Goal: Task Accomplishment & Management: Manage account settings

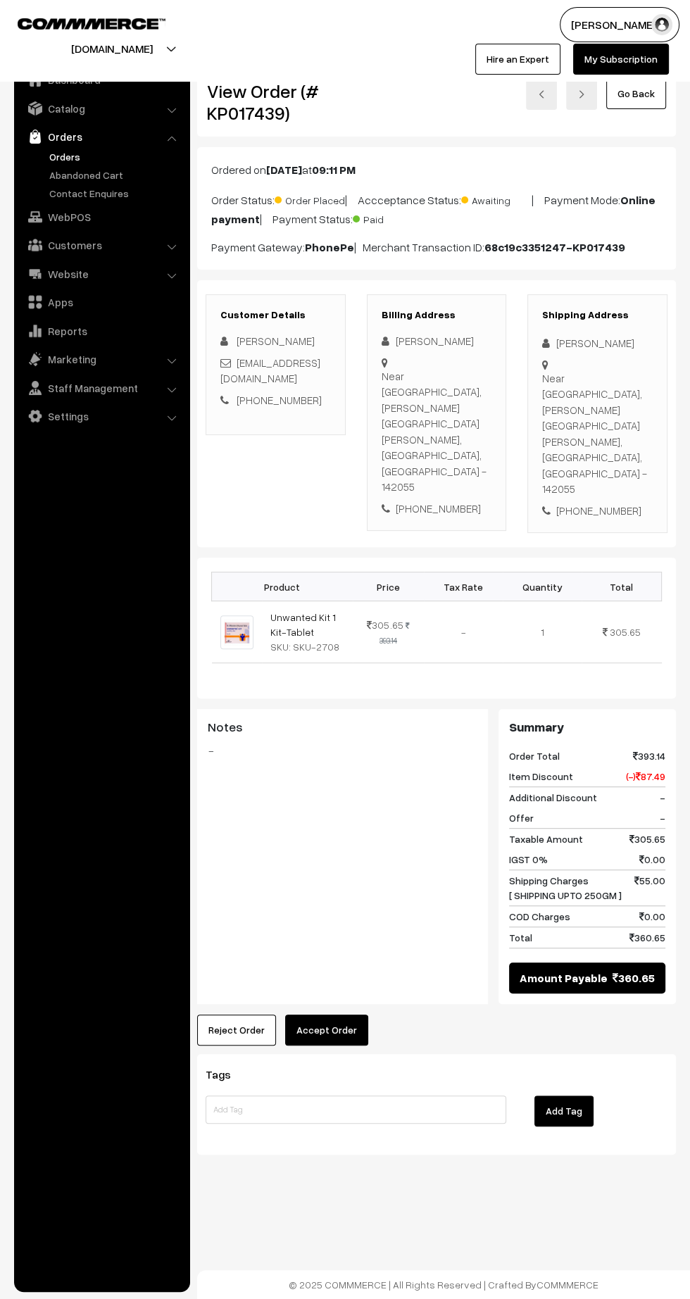
click at [66, 158] on link "Orders" at bounding box center [115, 156] width 139 height 15
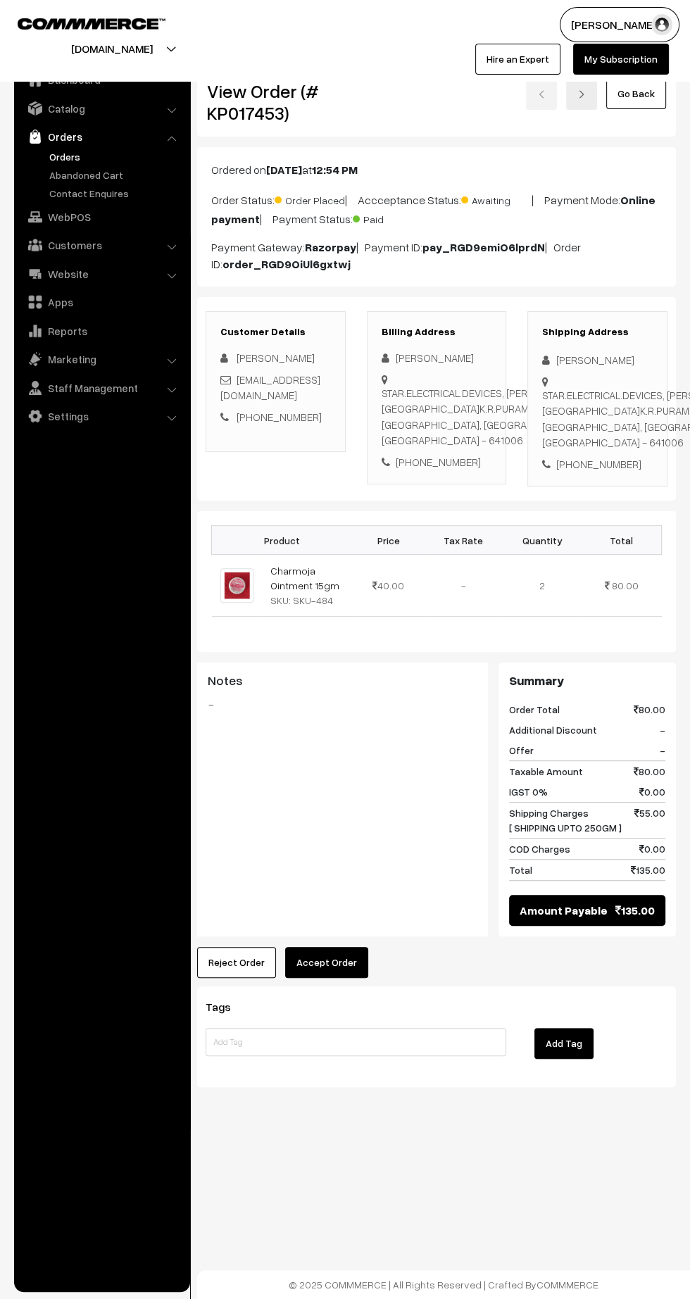
click at [336, 973] on button "Accept Order" at bounding box center [326, 962] width 83 height 31
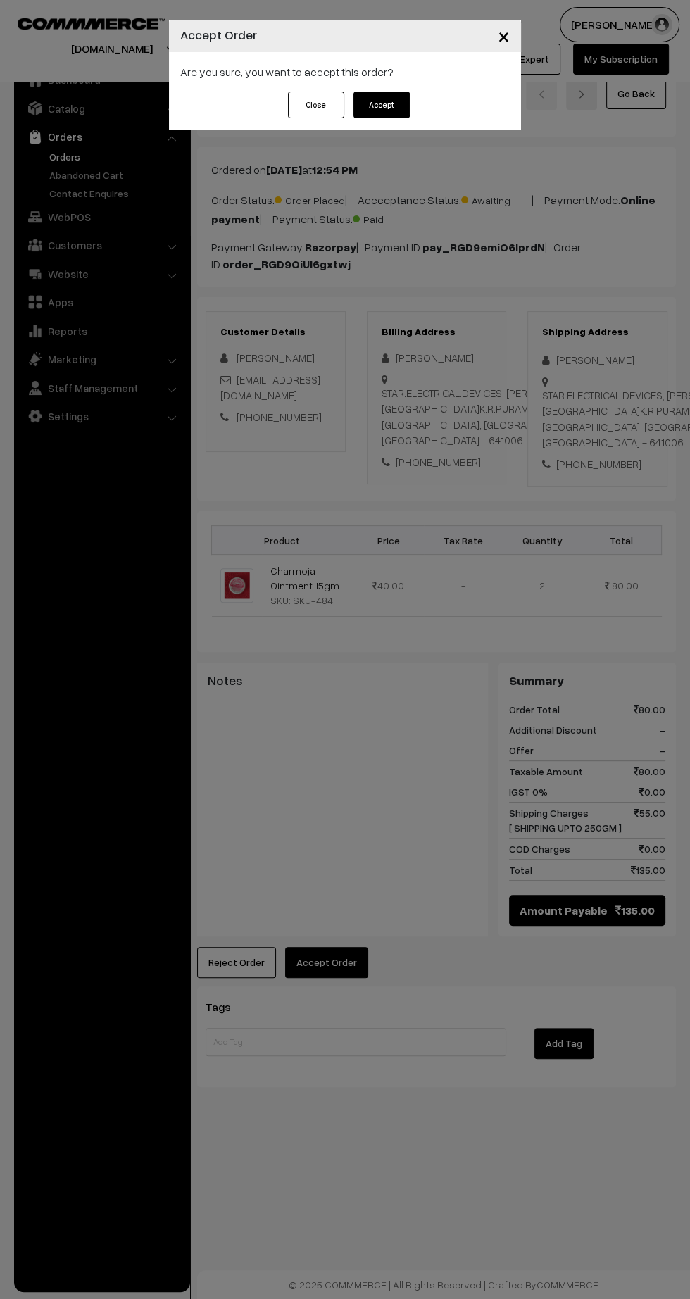
click at [372, 98] on button "Accept" at bounding box center [381, 105] width 56 height 27
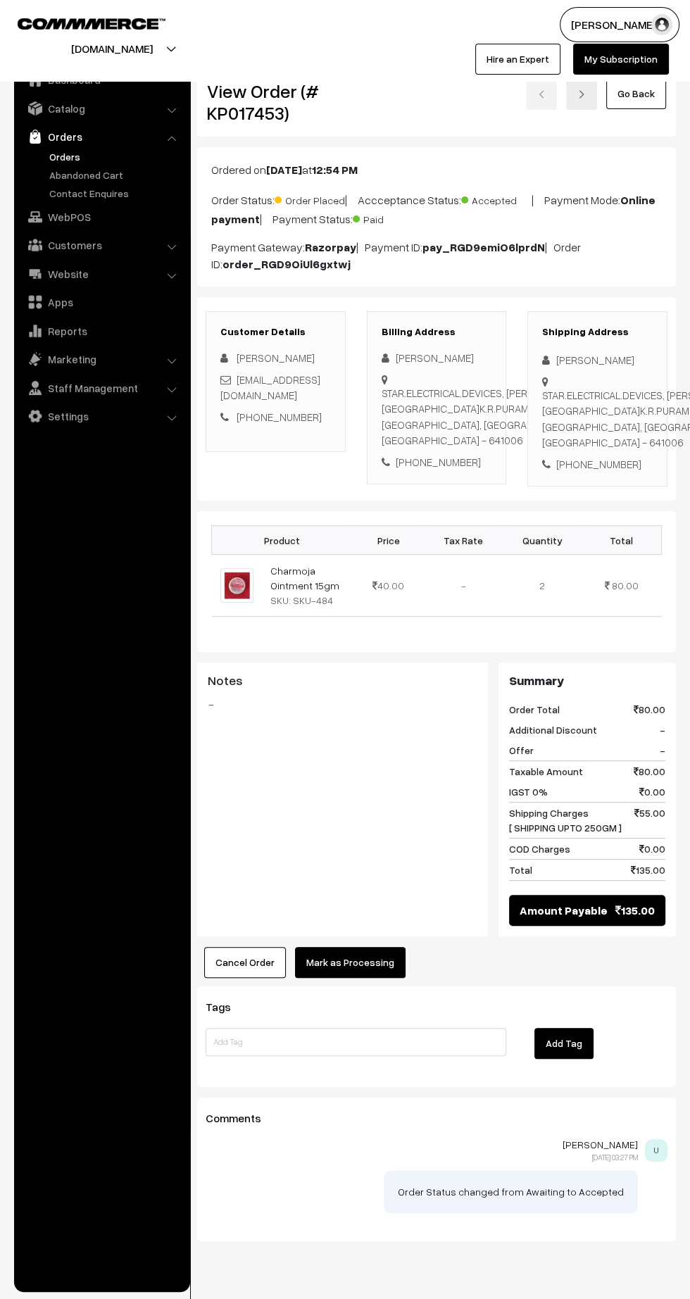
click at [358, 974] on button "Mark as Processing" at bounding box center [350, 962] width 111 height 31
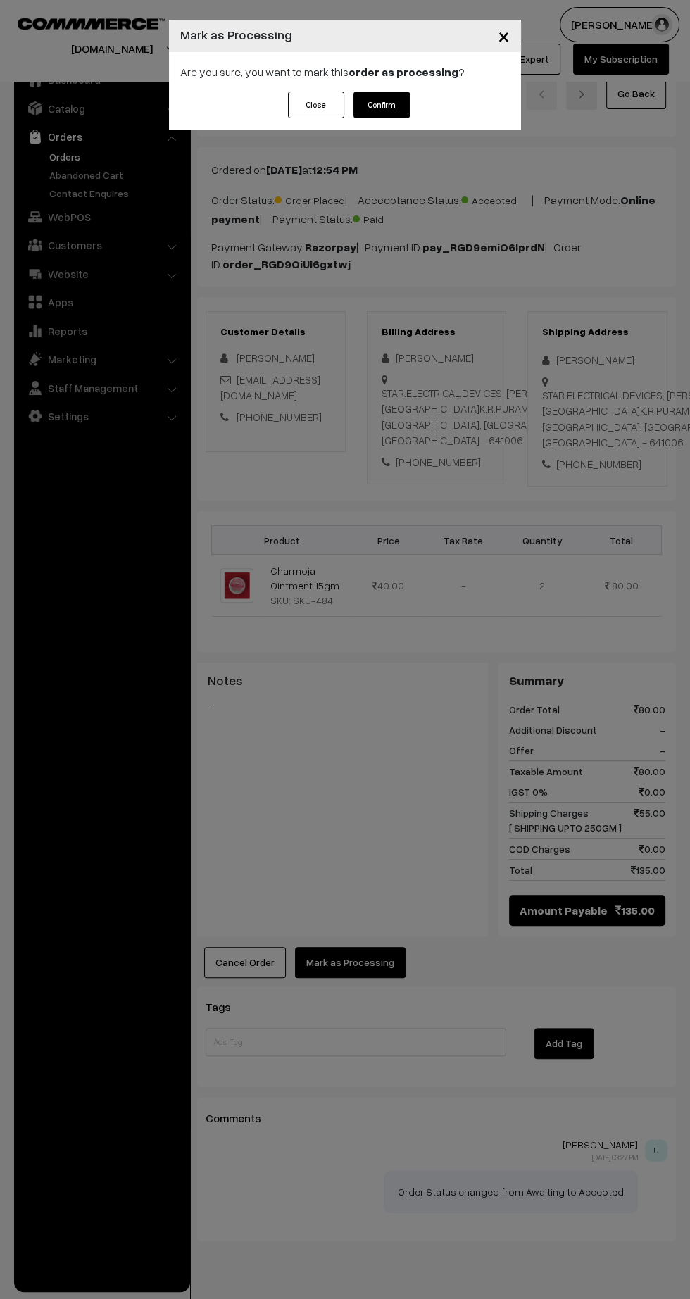
click at [389, 106] on button "Confirm" at bounding box center [381, 105] width 56 height 27
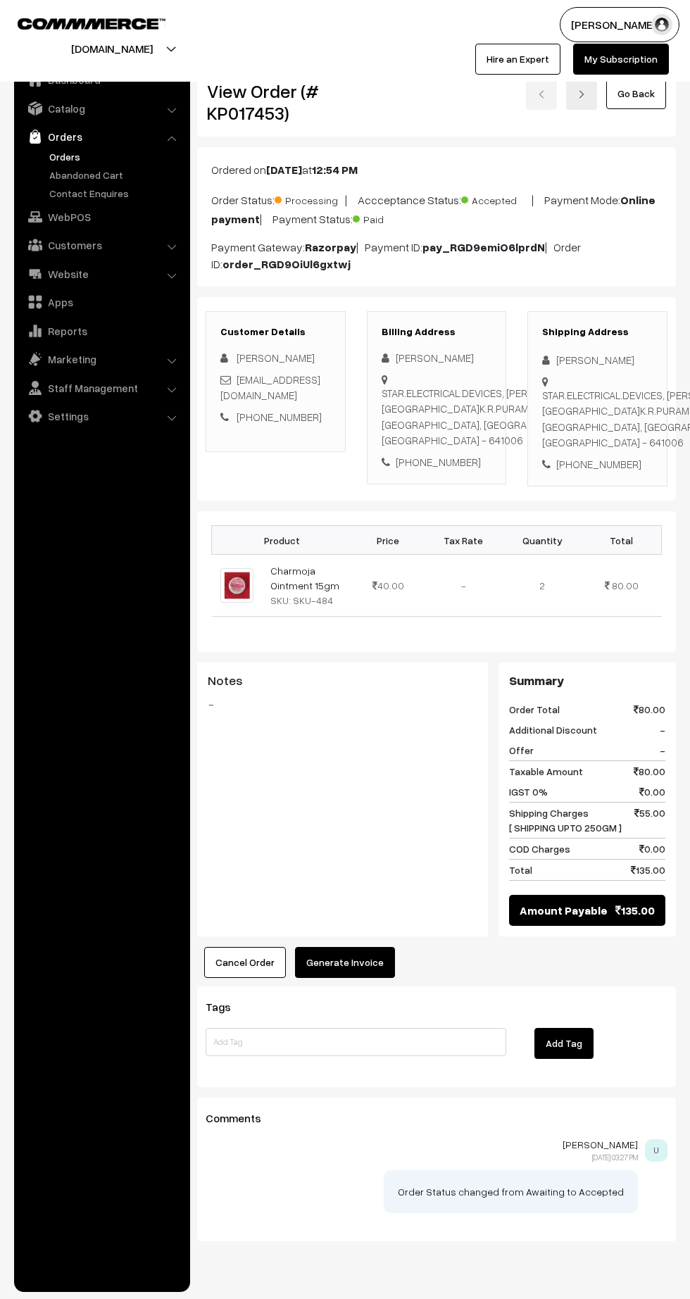
click at [353, 978] on button "Generate Invoice" at bounding box center [345, 962] width 100 height 31
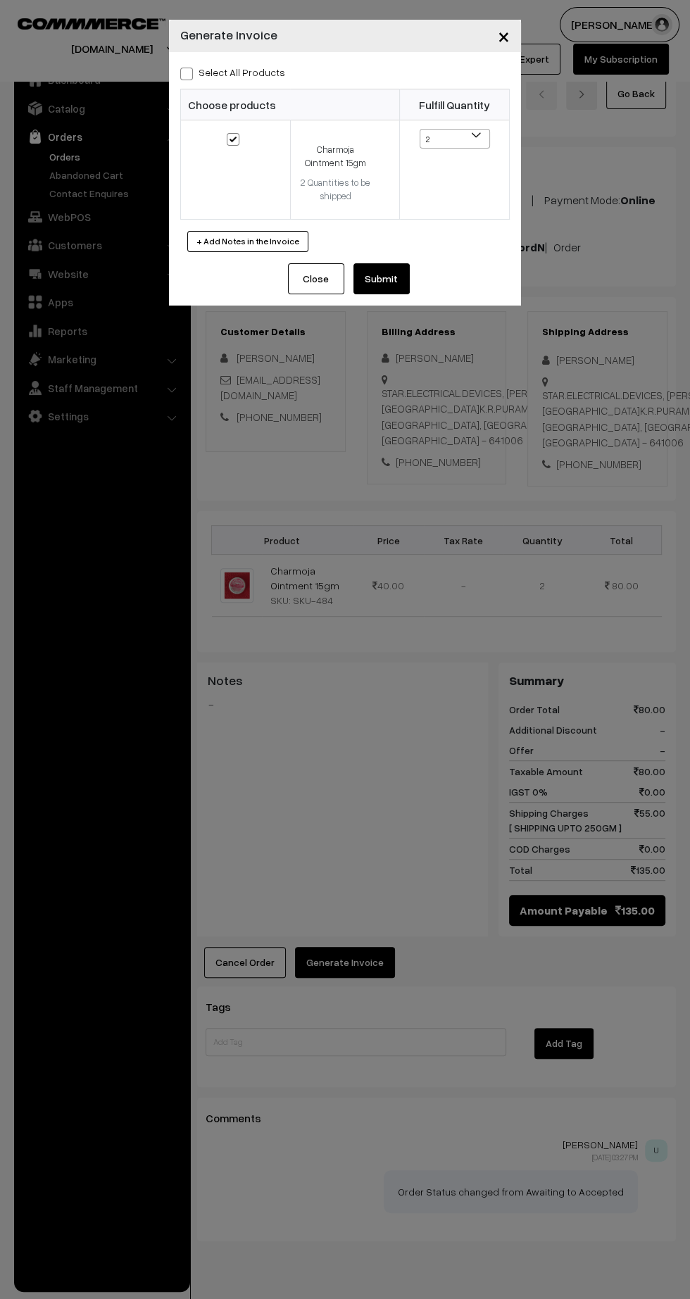
click at [389, 286] on button "Submit" at bounding box center [381, 278] width 56 height 31
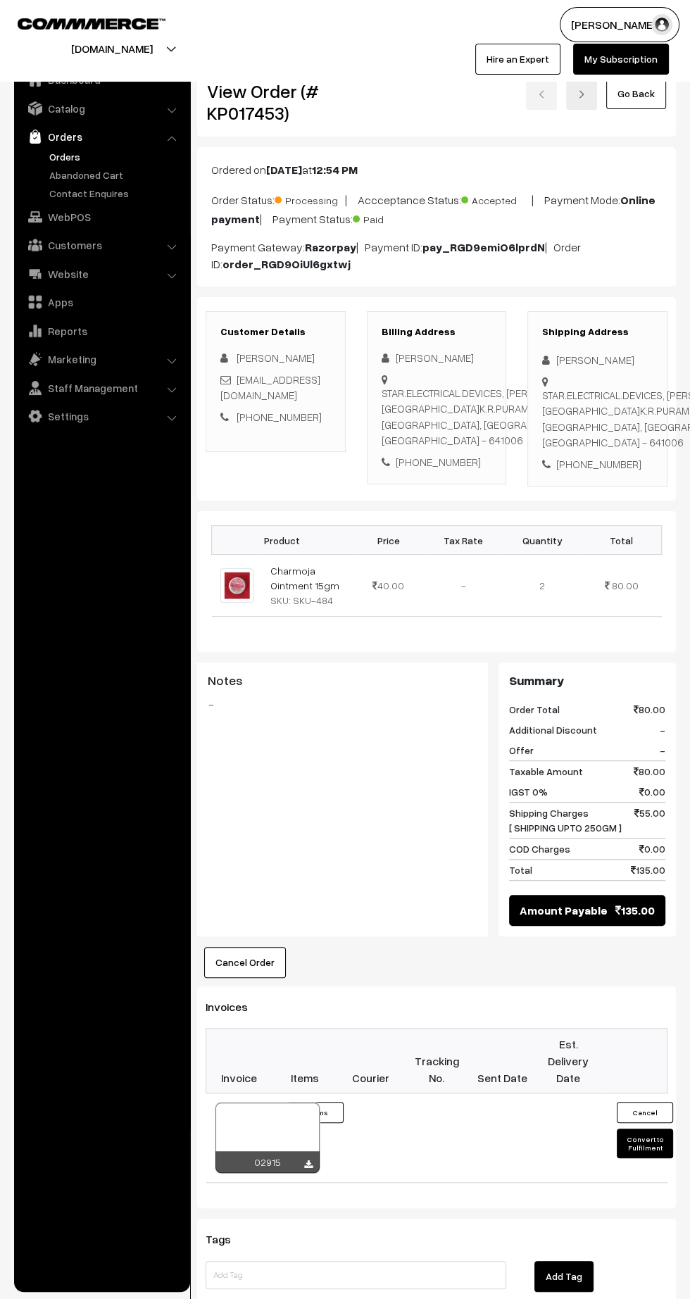
click at [308, 1169] on icon at bounding box center [308, 1164] width 8 height 9
click at [305, 1169] on icon at bounding box center [308, 1164] width 8 height 9
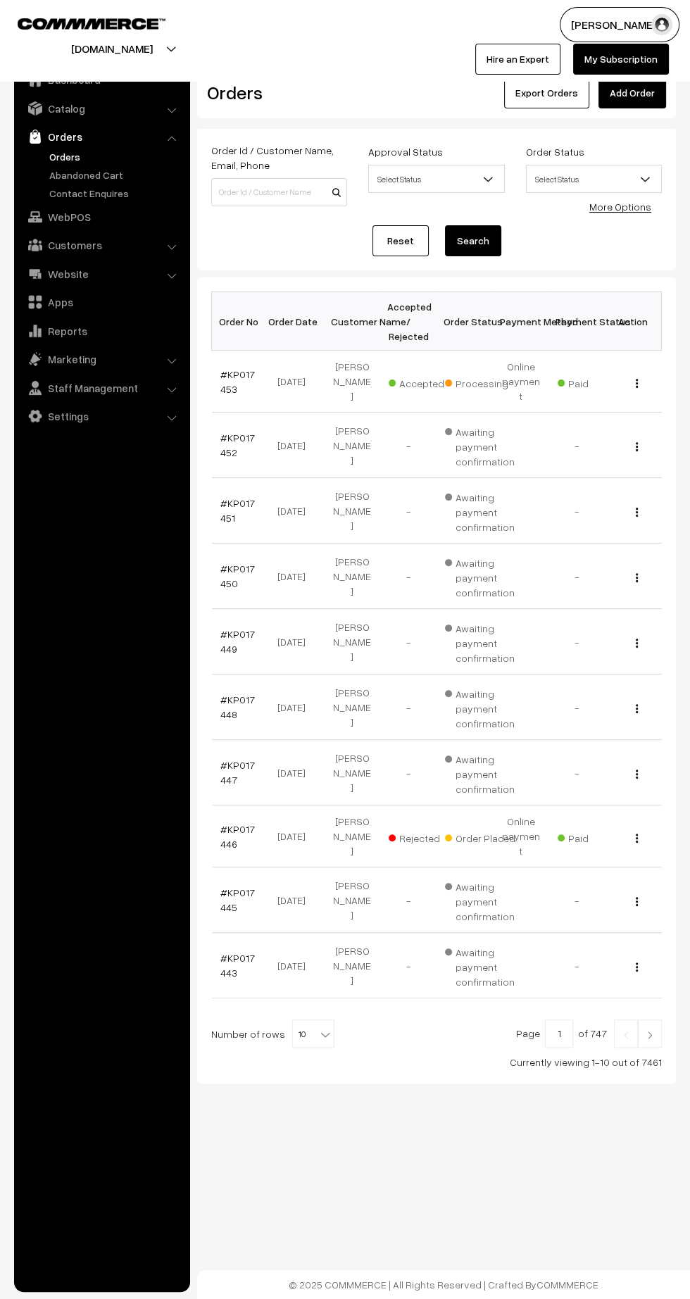
click at [650, 1031] on img at bounding box center [649, 1035] width 13 height 8
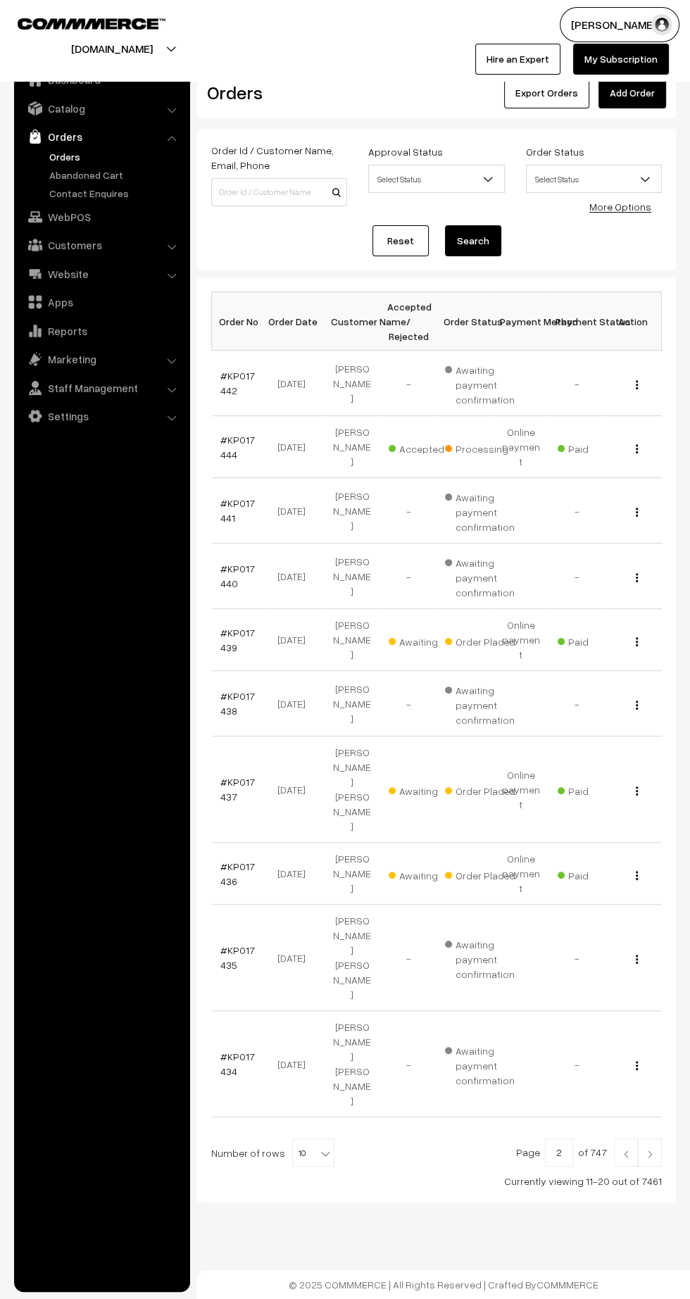
click at [226, 437] on link "#KP017444" at bounding box center [237, 447] width 34 height 27
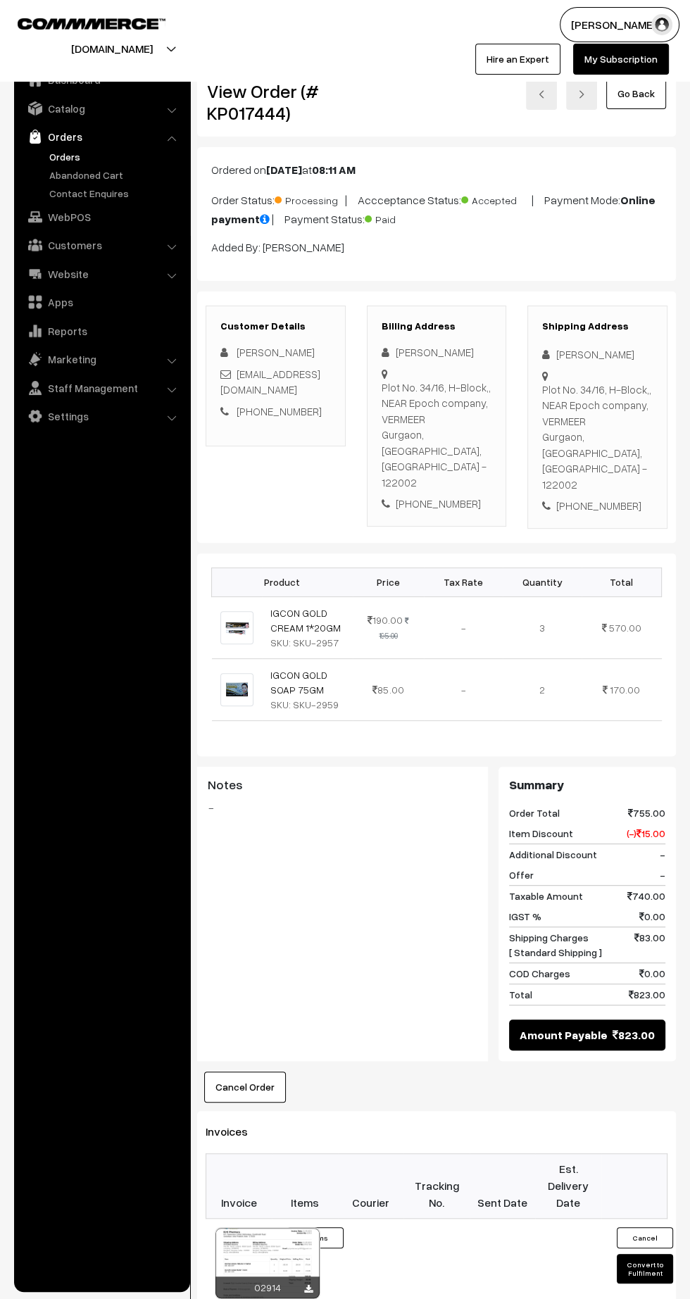
click at [308, 1285] on icon at bounding box center [308, 1289] width 8 height 9
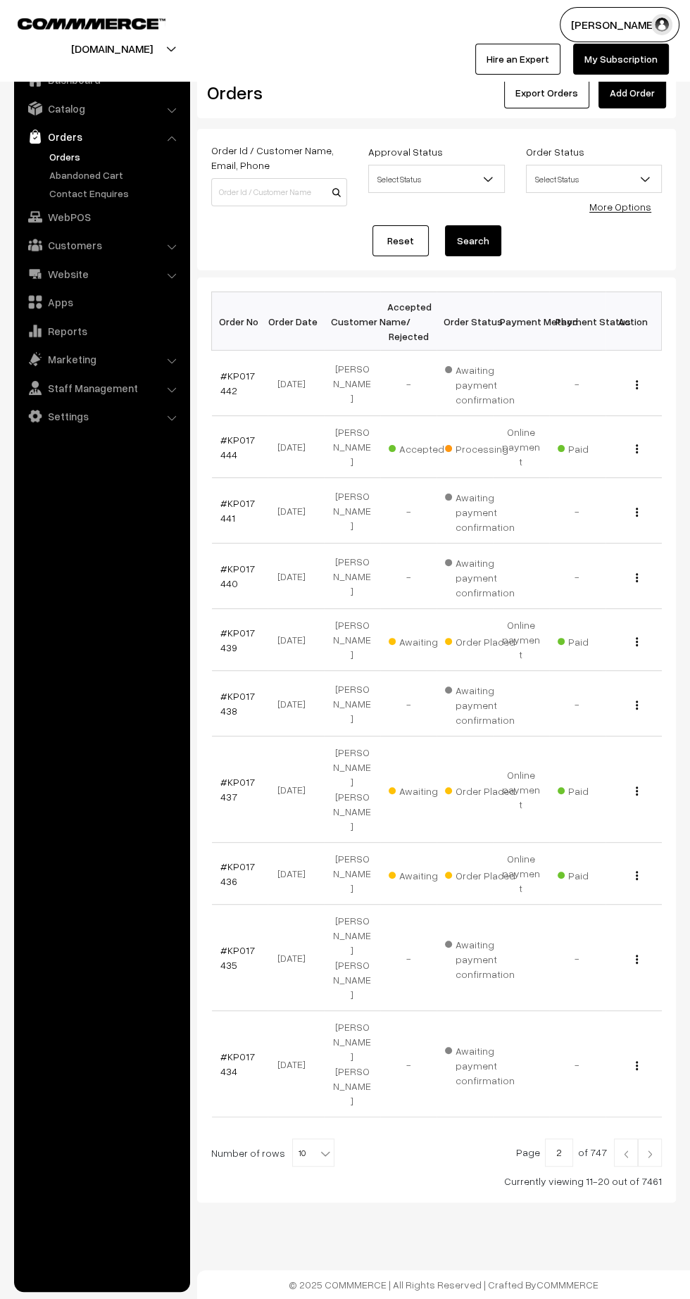
click at [223, 627] on link "#KP017439" at bounding box center [237, 640] width 34 height 27
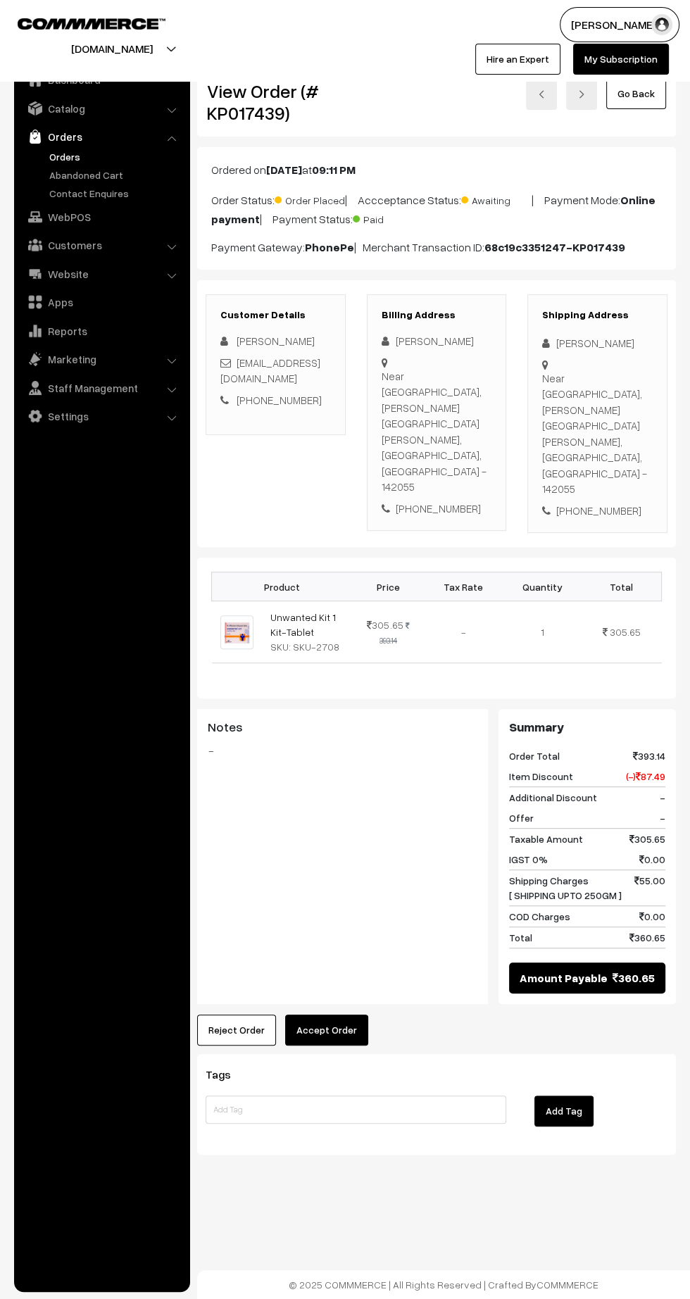
click at [326, 1014] on button "Accept Order" at bounding box center [326, 1029] width 83 height 31
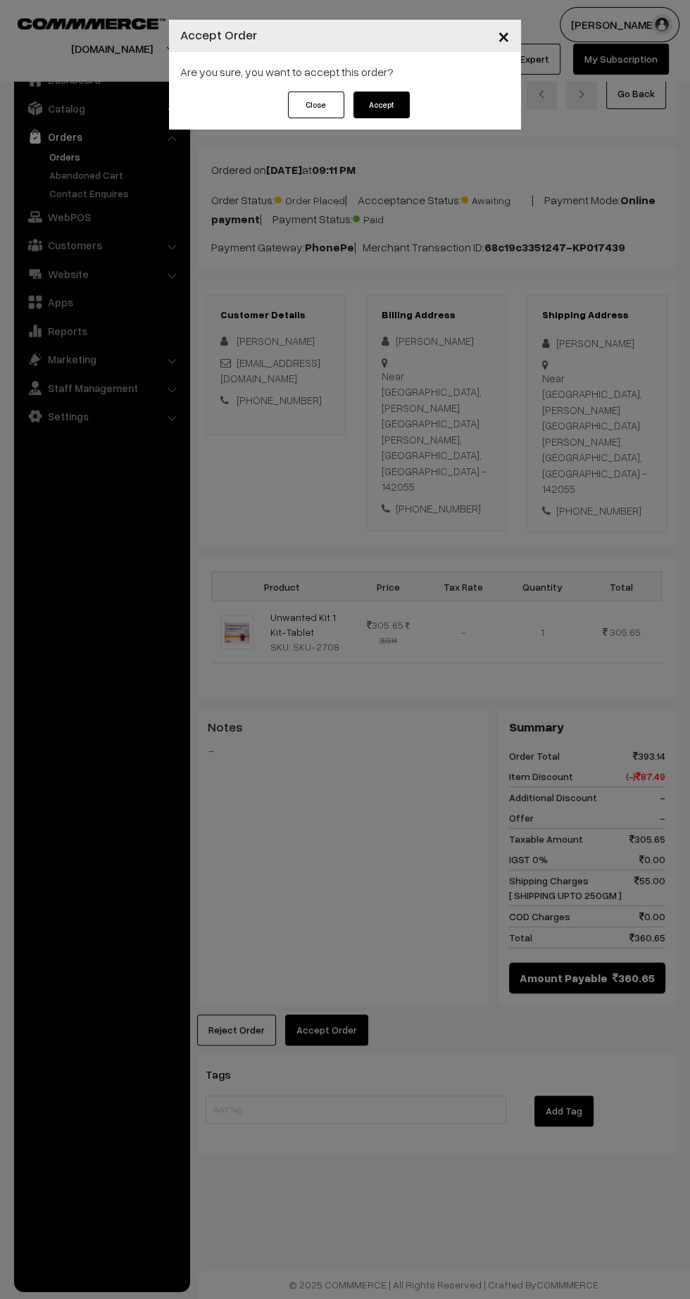
click at [383, 104] on button "Accept" at bounding box center [381, 105] width 56 height 27
click at [381, 104] on button "Confirm" at bounding box center [381, 105] width 56 height 27
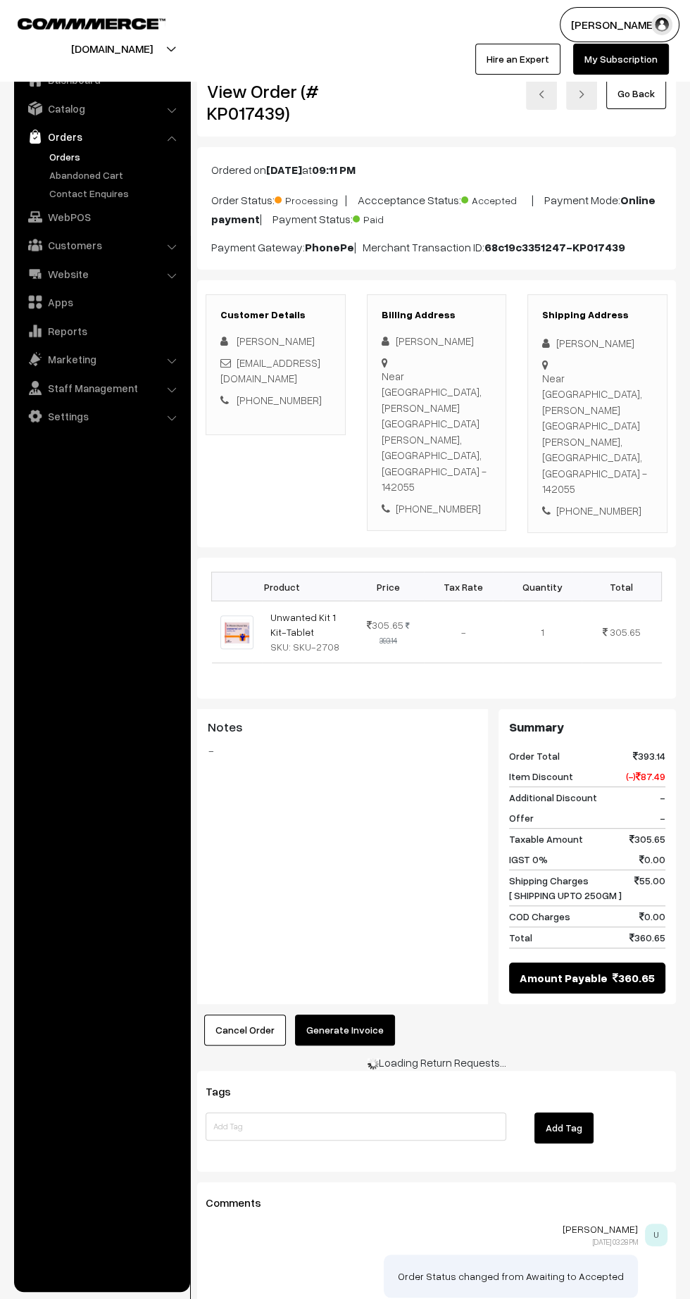
click at [344, 1014] on button "Generate Invoice" at bounding box center [345, 1029] width 100 height 31
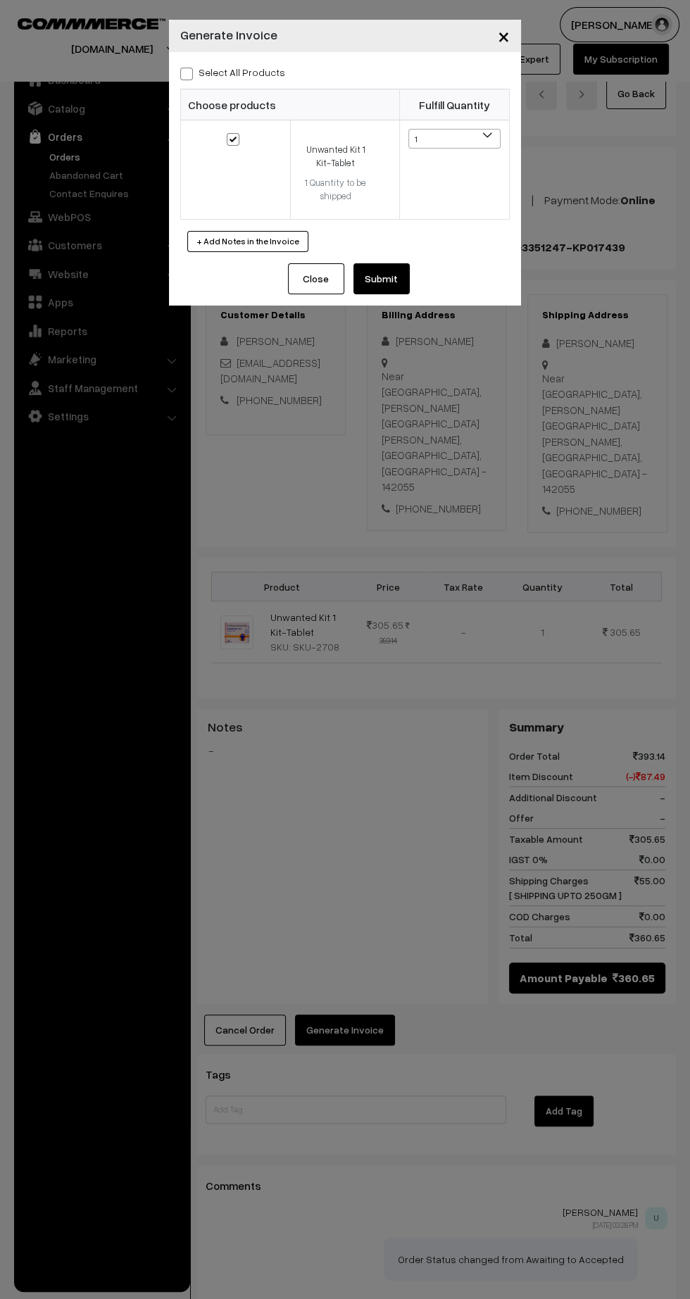
click at [403, 284] on button "Submit" at bounding box center [381, 278] width 56 height 31
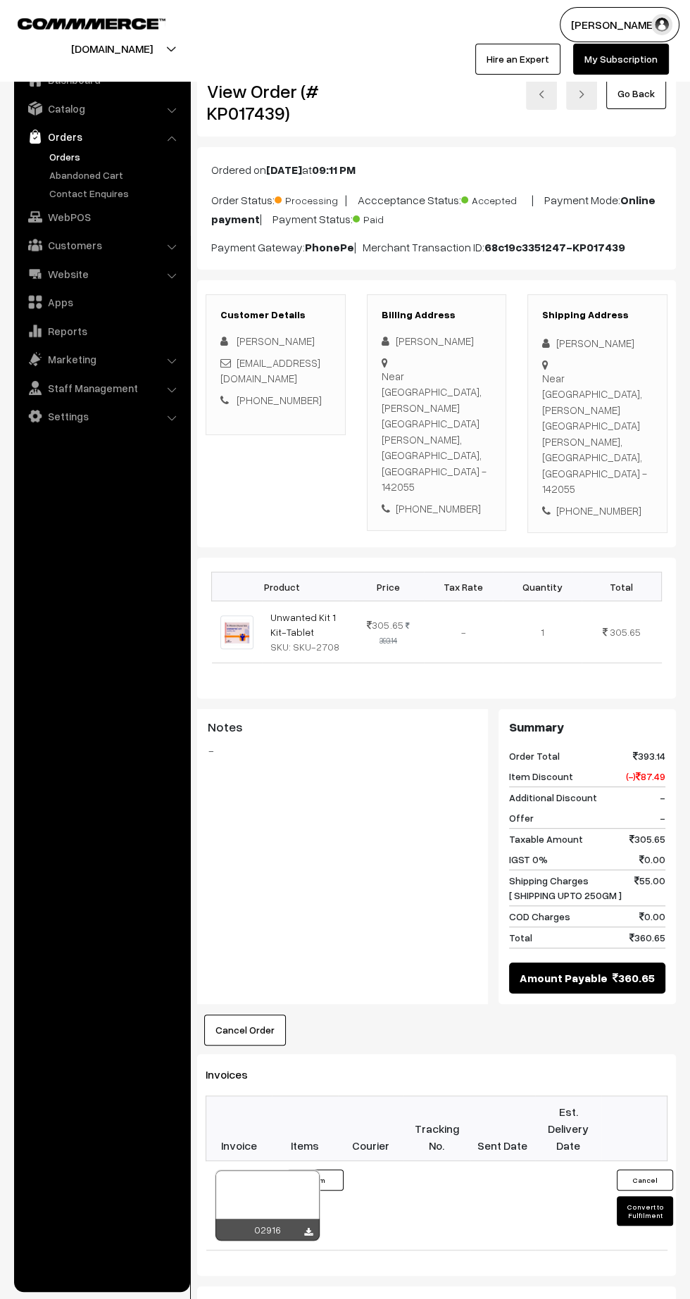
click at [308, 1228] on icon at bounding box center [308, 1232] width 8 height 9
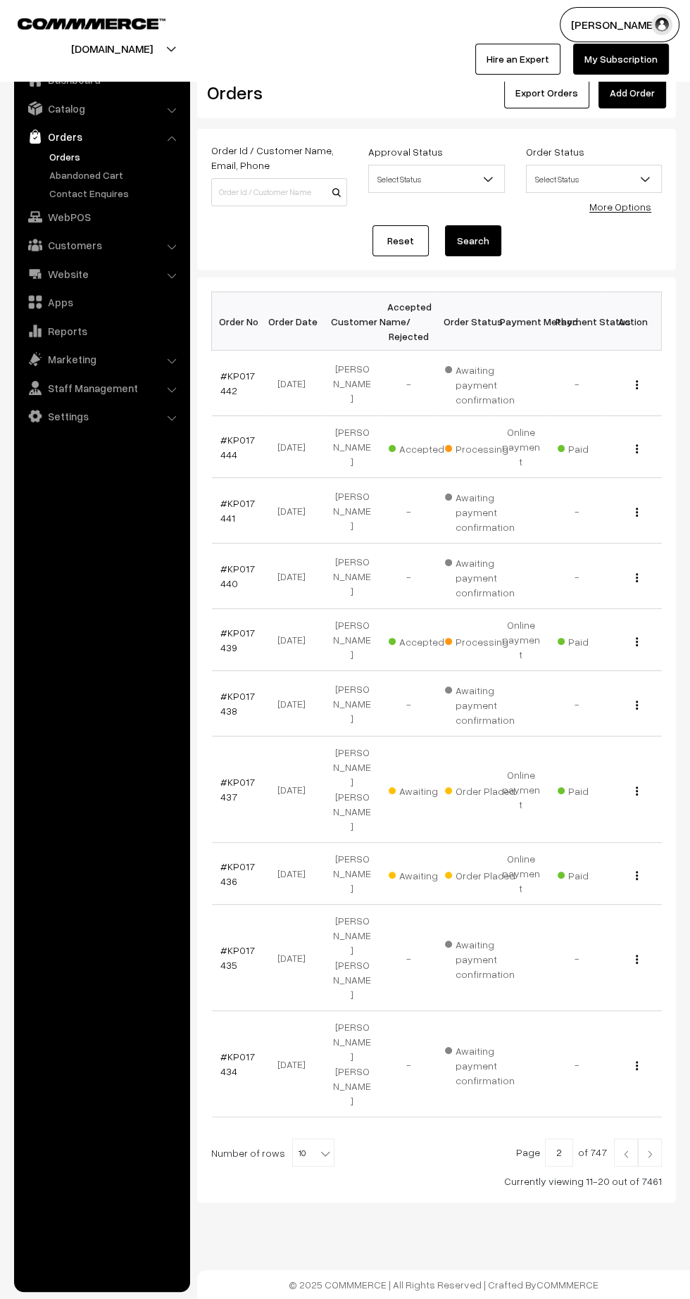
click at [225, 776] on link "#KP017437" at bounding box center [237, 789] width 34 height 27
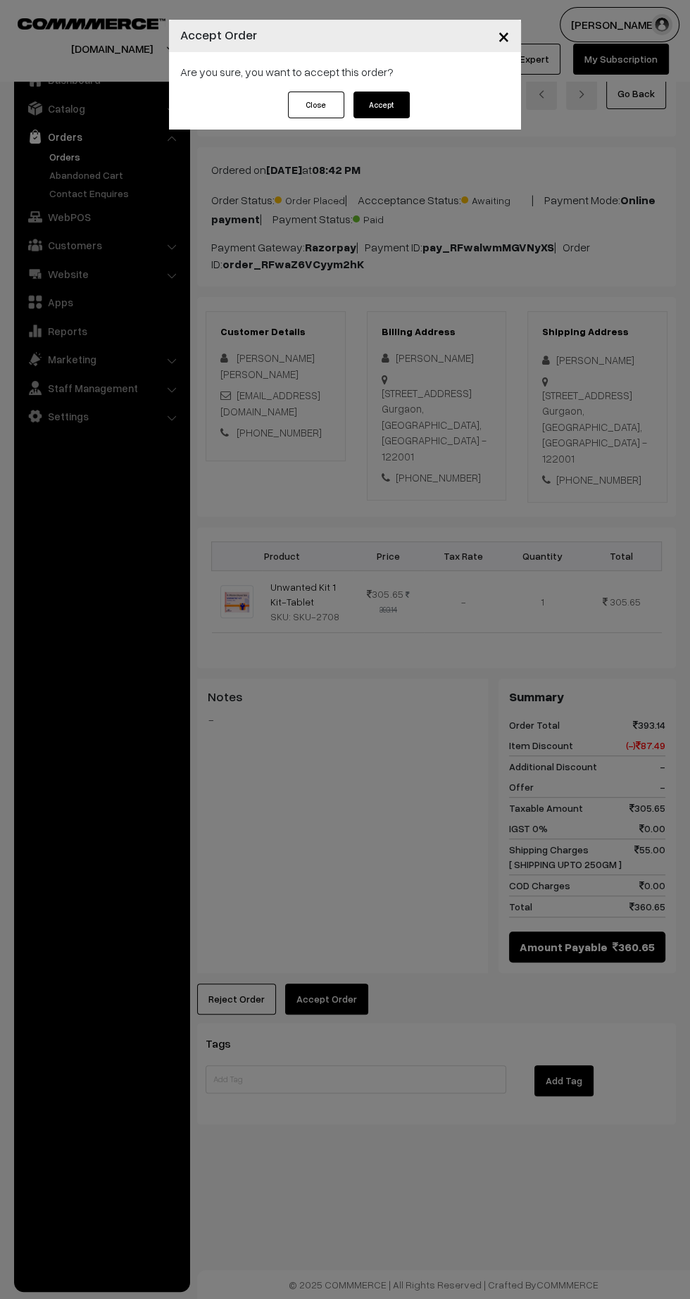
click at [381, 104] on button "Accept" at bounding box center [381, 105] width 56 height 27
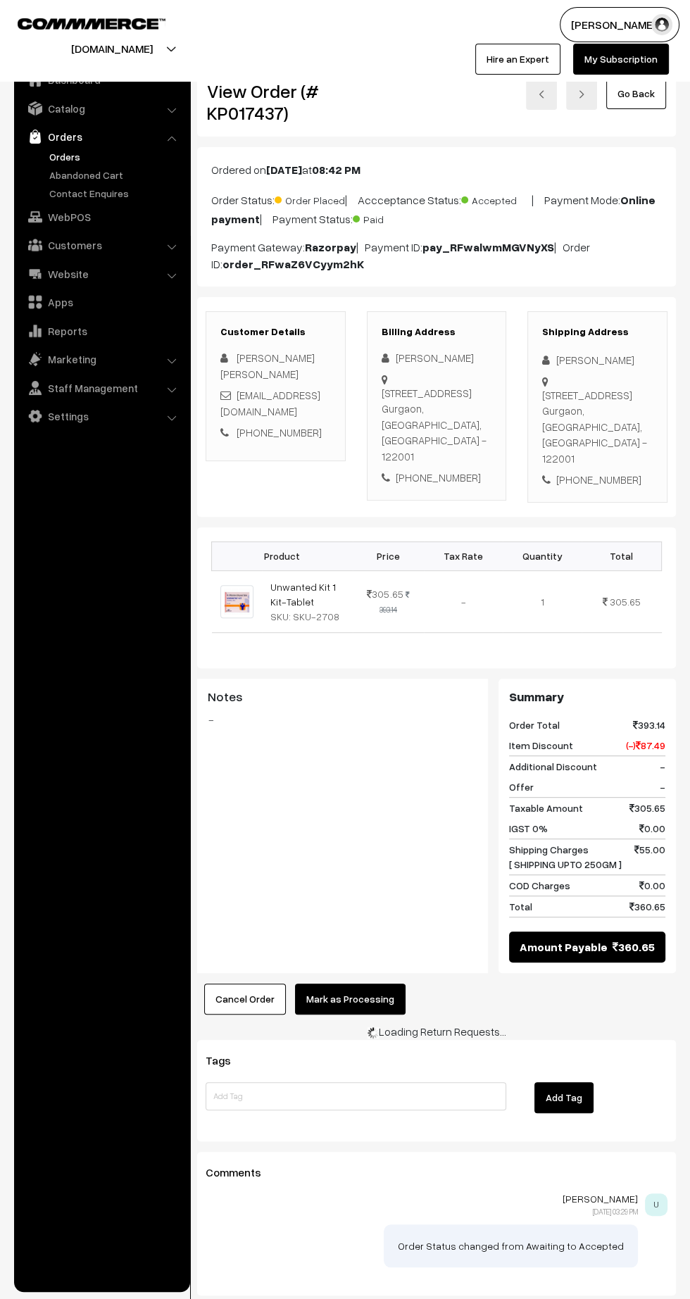
click at [362, 983] on button "Mark as Processing" at bounding box center [350, 998] width 111 height 31
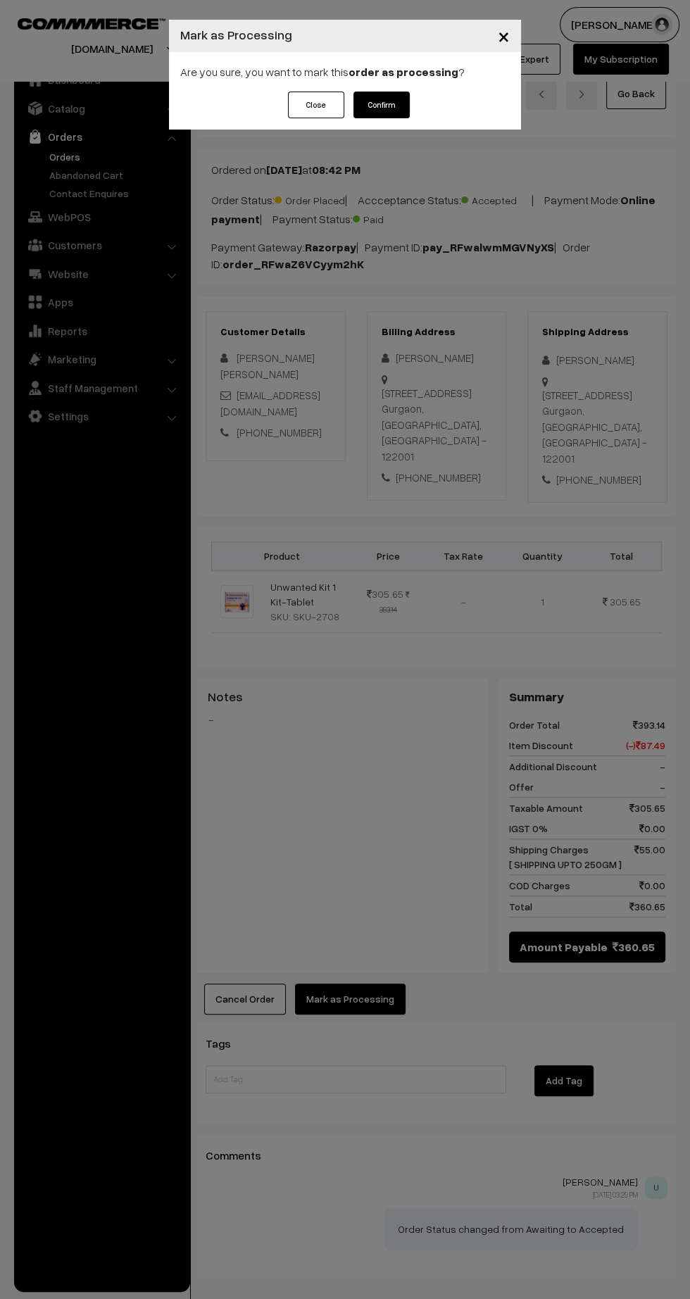
click at [384, 108] on button "Confirm" at bounding box center [381, 105] width 56 height 27
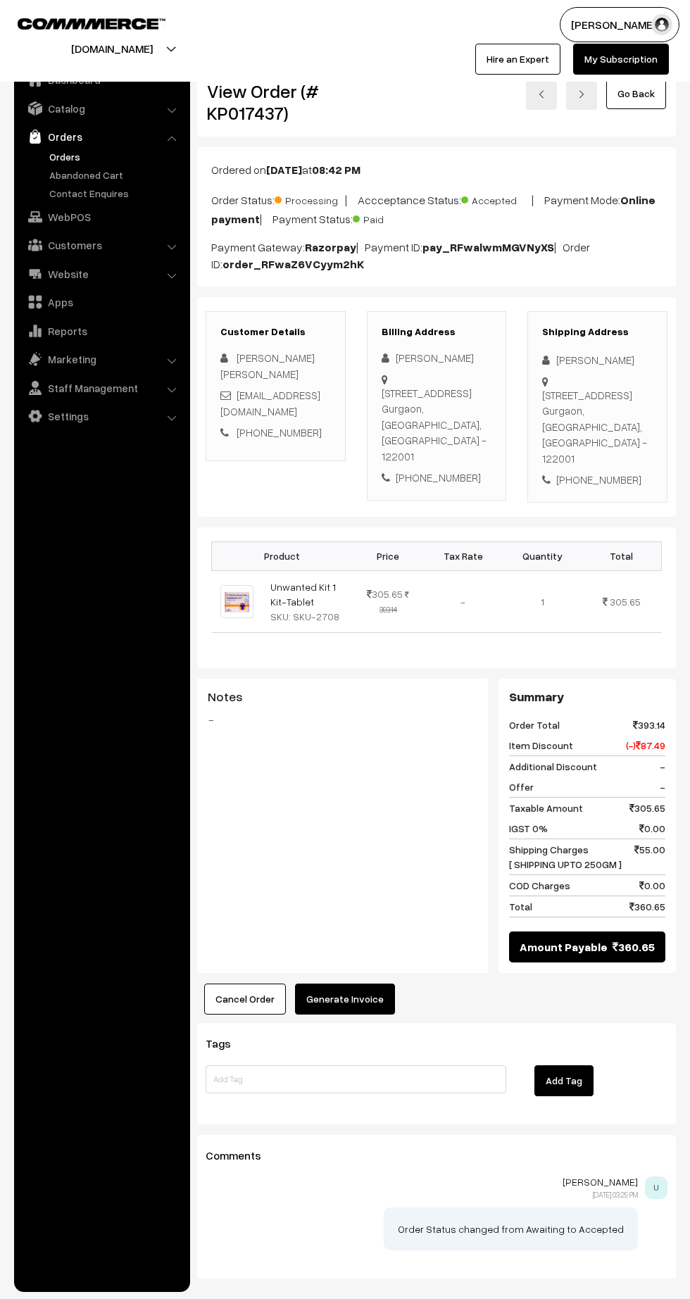
click at [367, 983] on button "Generate Invoice" at bounding box center [345, 998] width 100 height 31
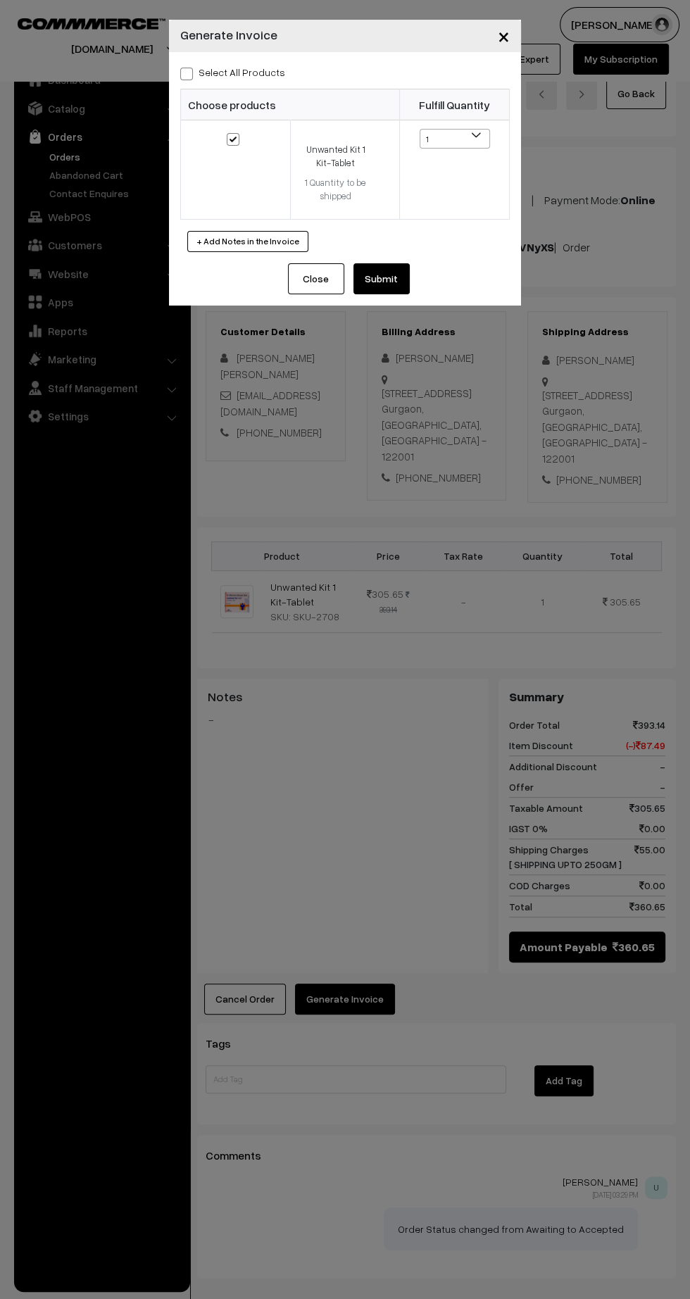
click at [408, 291] on button "Submit" at bounding box center [381, 278] width 56 height 31
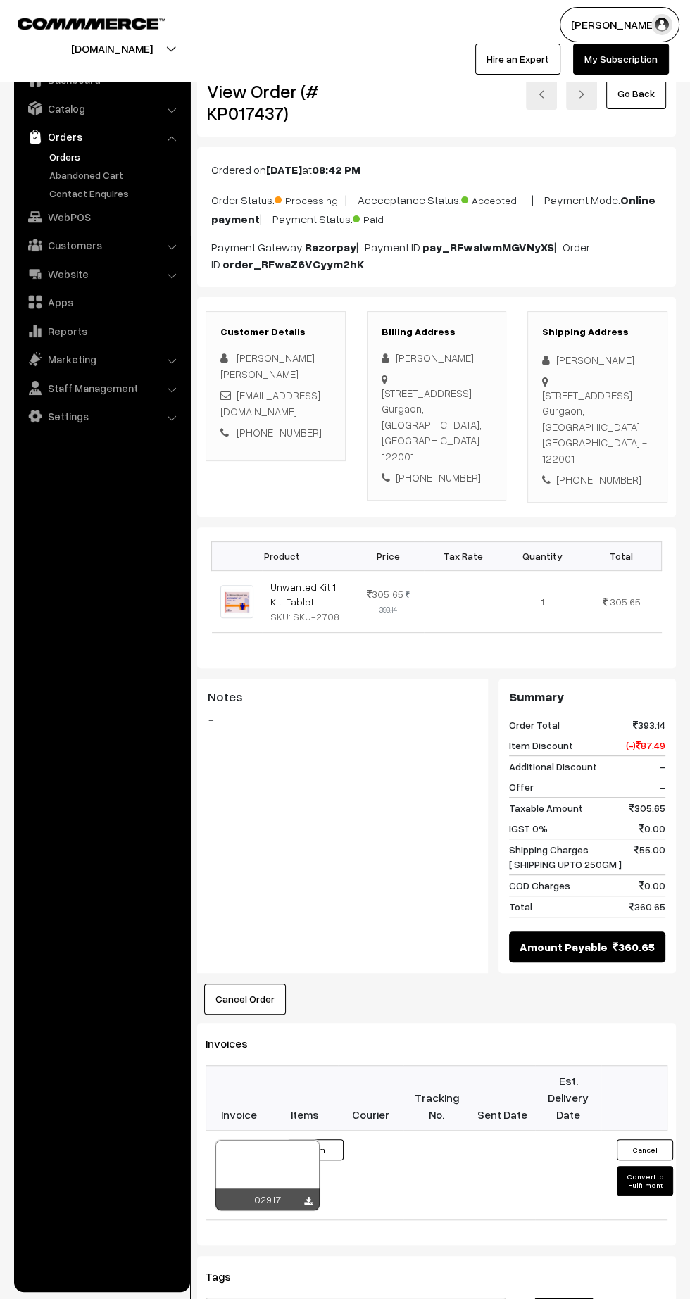
click at [308, 1197] on icon at bounding box center [308, 1201] width 8 height 9
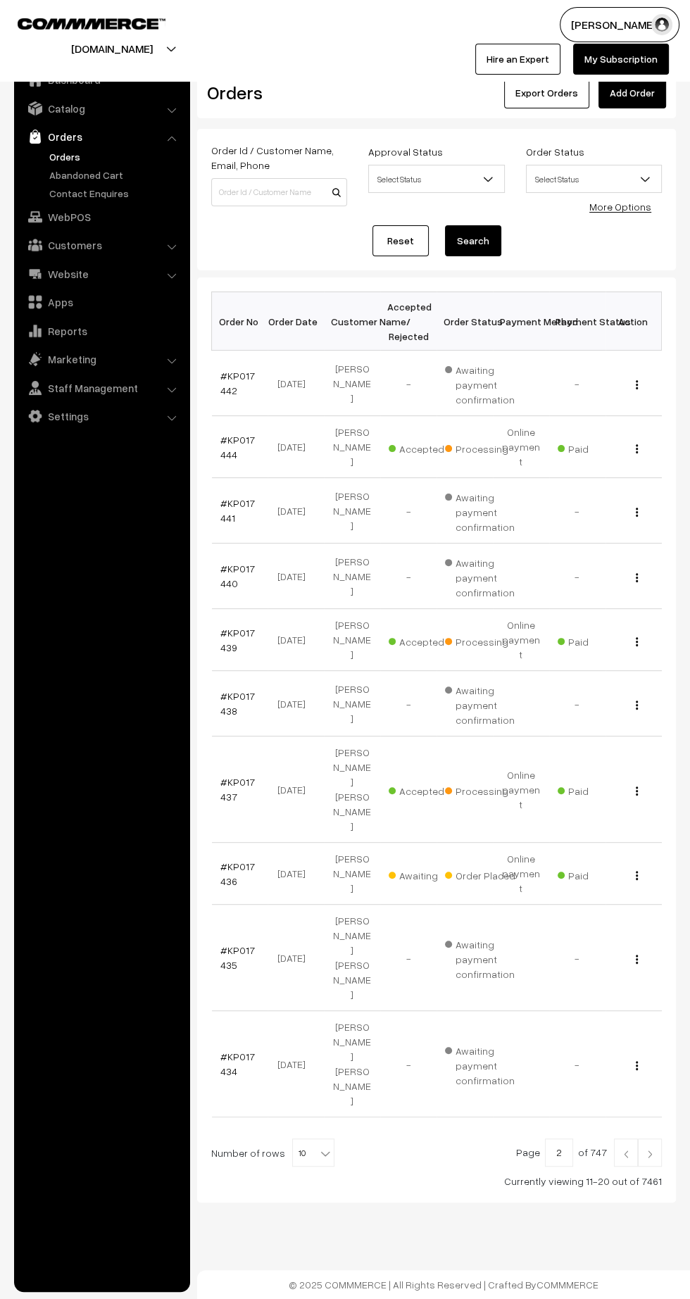
click at [225, 860] on link "#KP017436" at bounding box center [237, 873] width 34 height 27
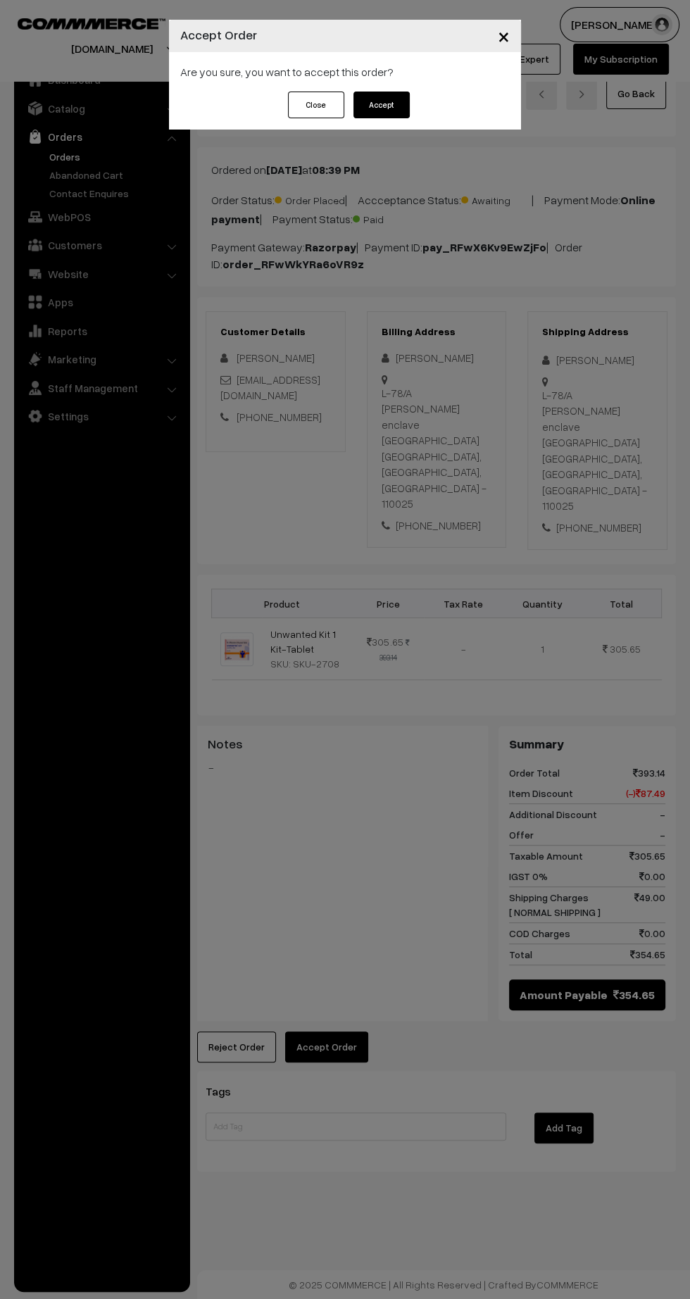
click at [383, 104] on button "Accept" at bounding box center [381, 105] width 56 height 27
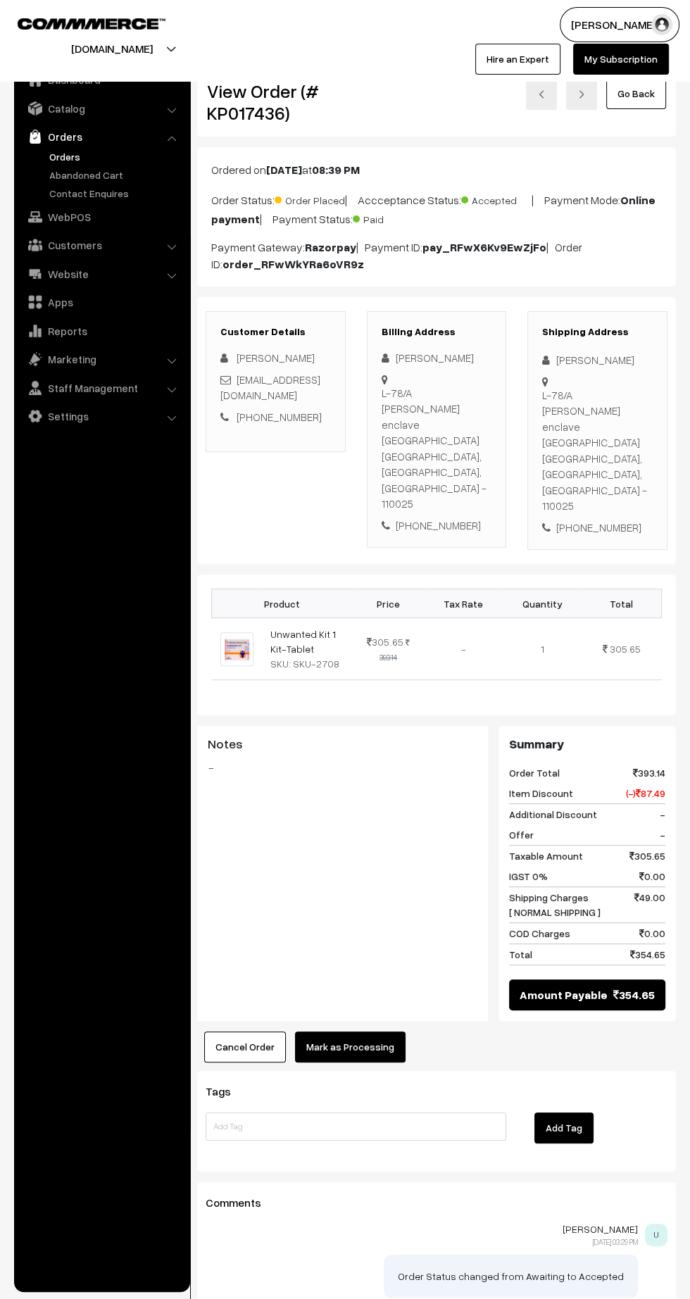
click at [367, 1031] on button "Mark as Processing" at bounding box center [350, 1046] width 111 height 31
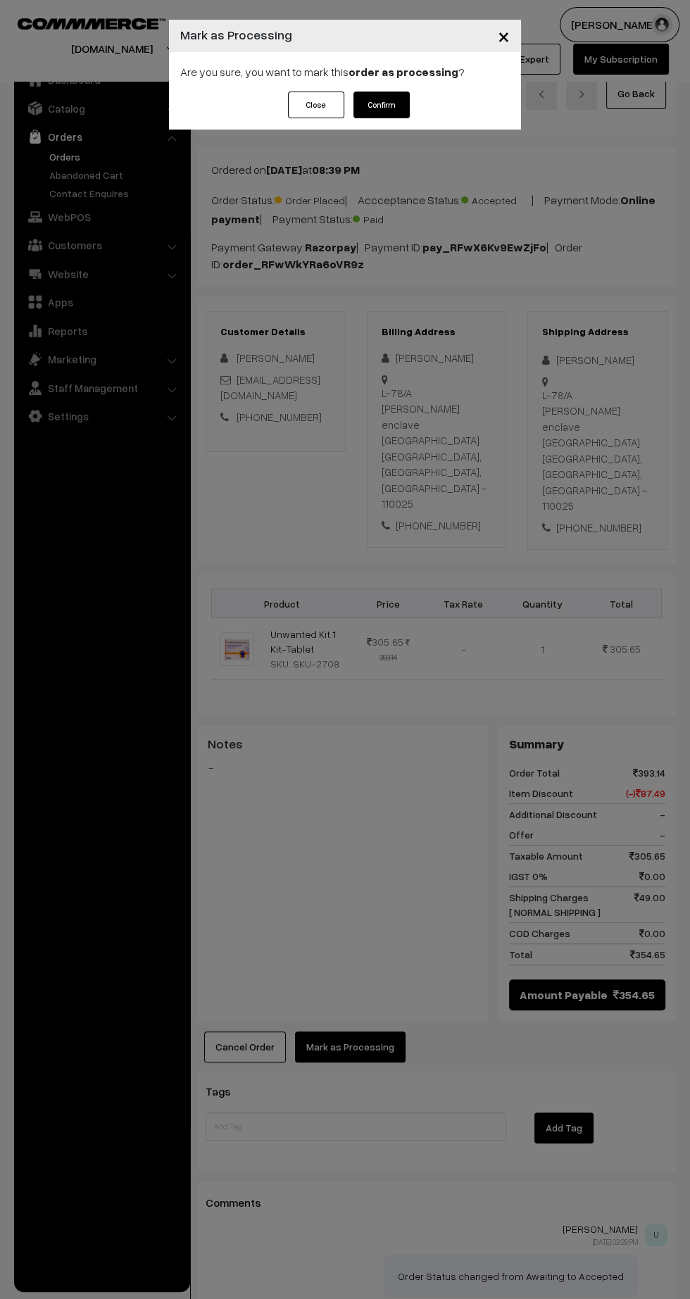
click at [399, 103] on button "Confirm" at bounding box center [381, 105] width 56 height 27
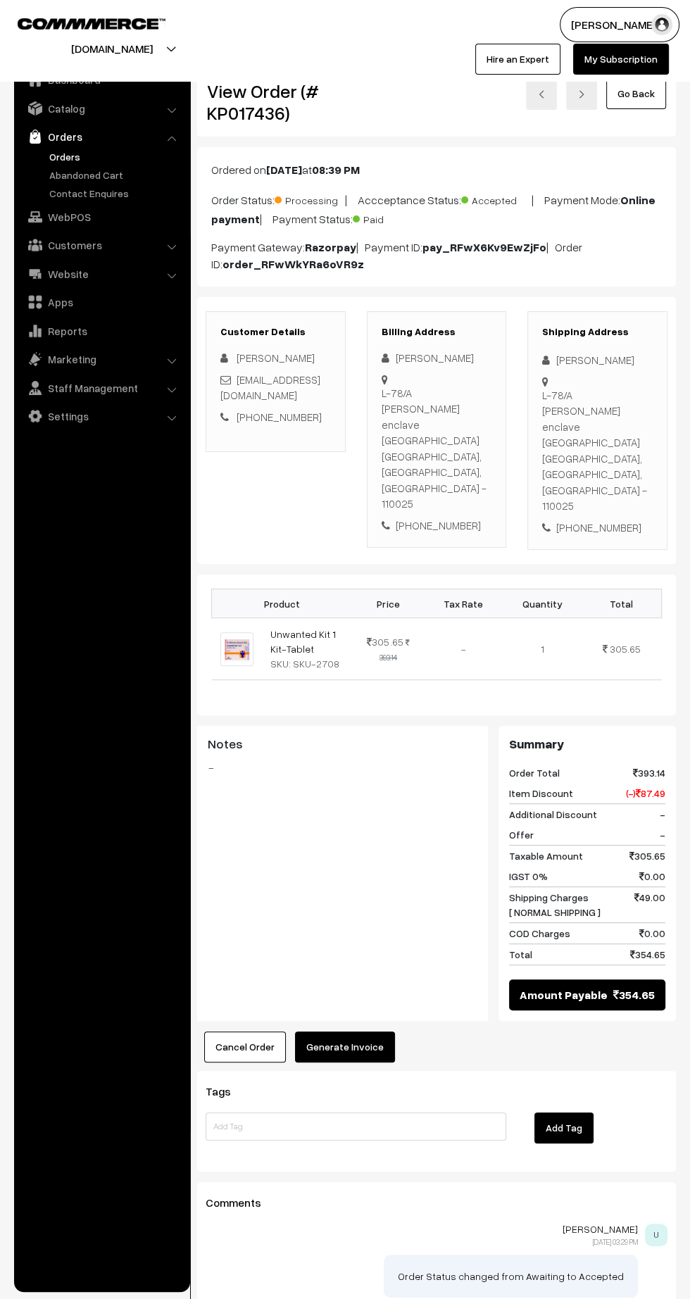
click at [358, 1031] on button "Generate Invoice" at bounding box center [345, 1046] width 100 height 31
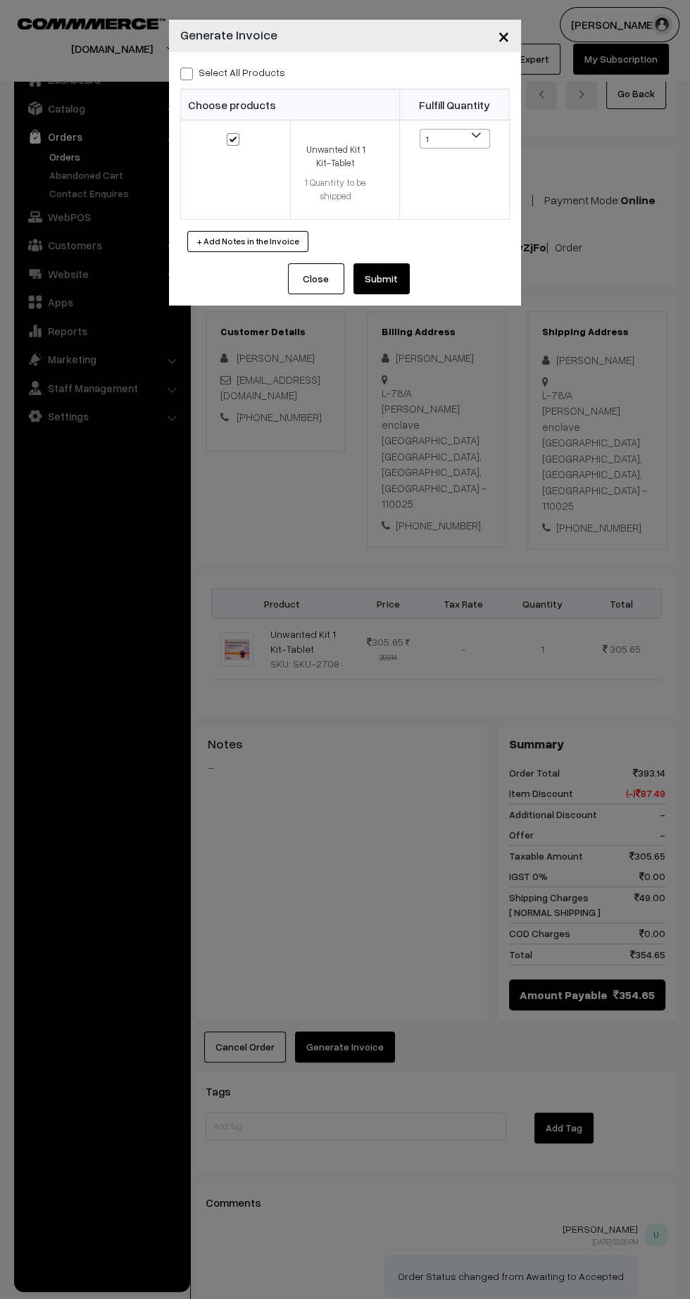
click at [384, 287] on button "Submit" at bounding box center [381, 278] width 56 height 31
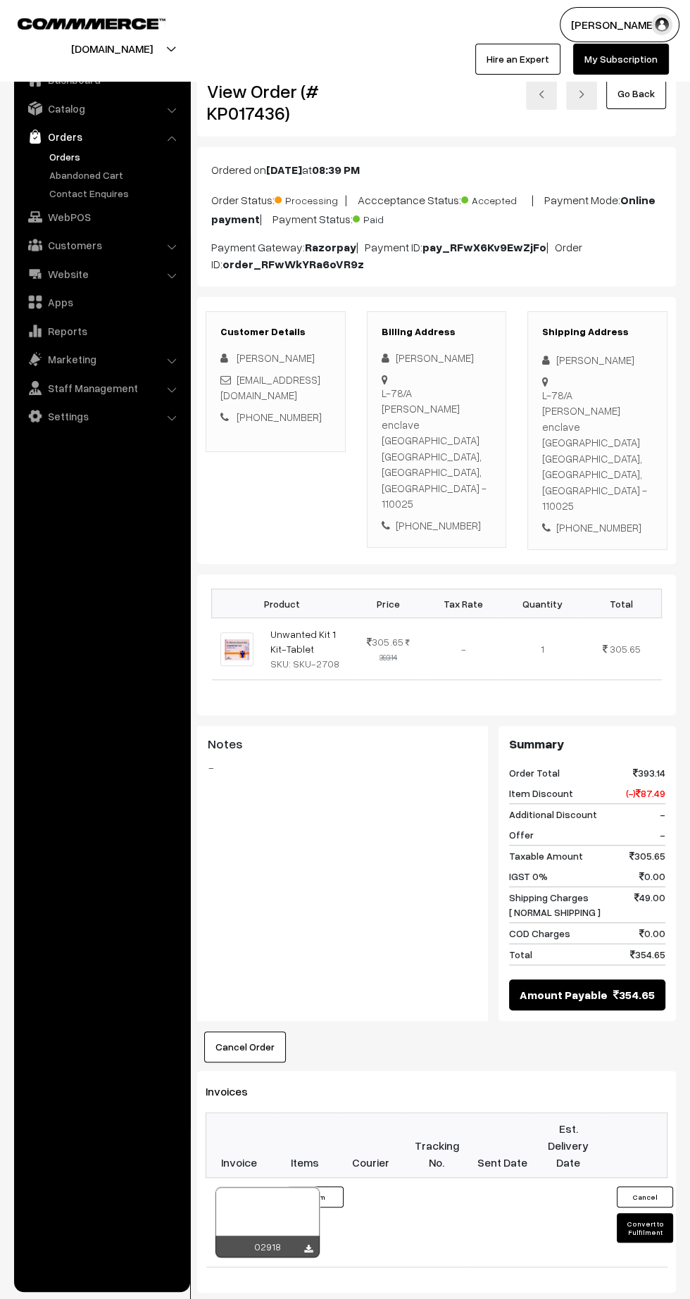
click at [308, 1245] on icon at bounding box center [308, 1249] width 8 height 9
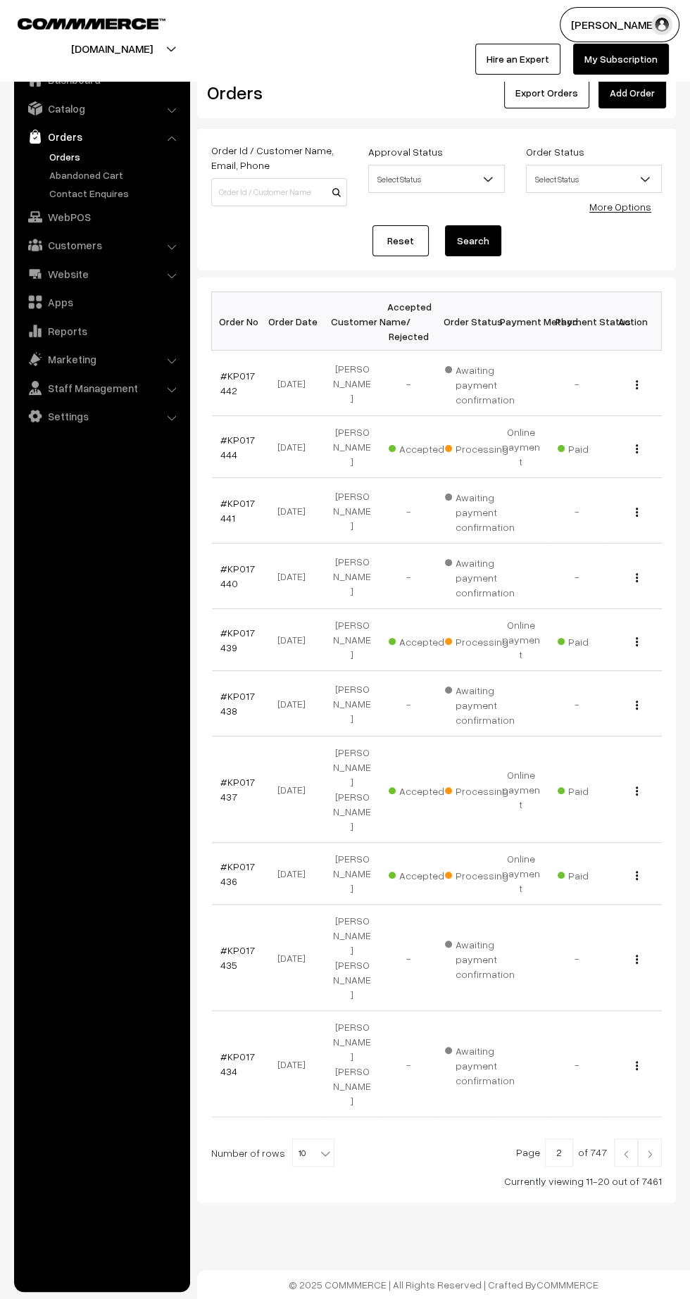
click at [651, 1150] on img at bounding box center [649, 1154] width 13 height 8
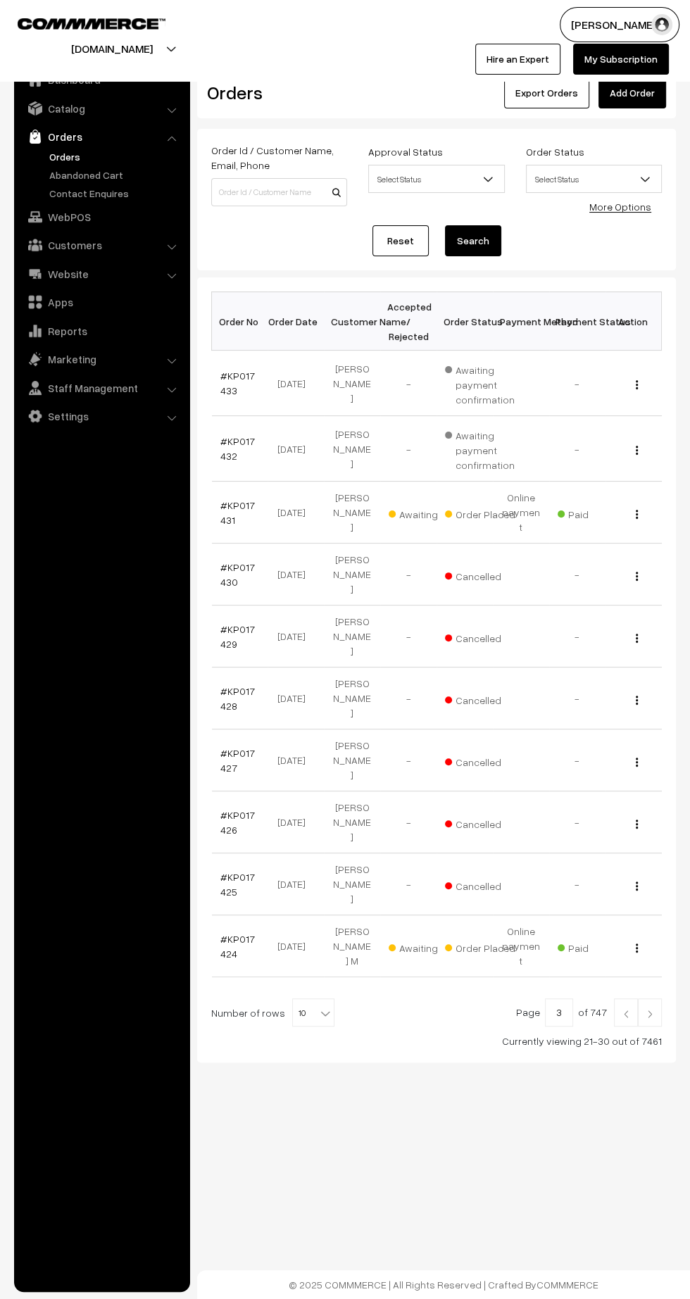
click at [622, 998] on link at bounding box center [626, 1012] width 24 height 28
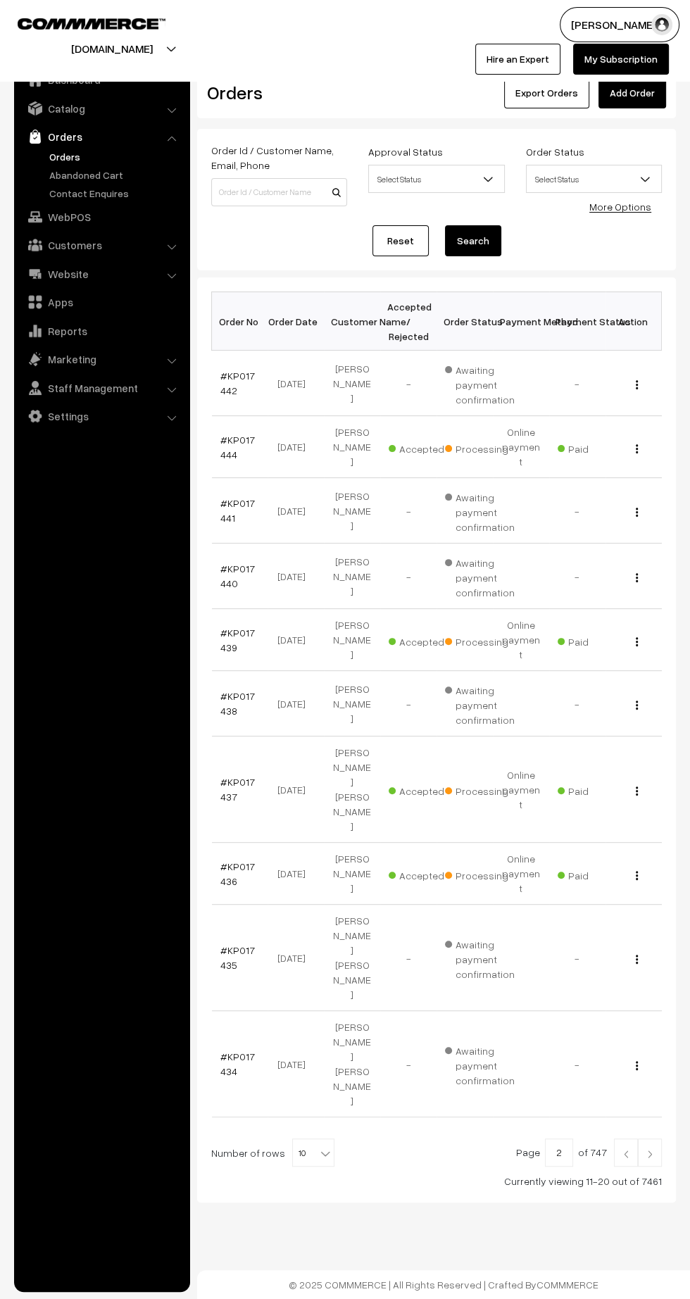
click at [225, 860] on link "#KP017436" at bounding box center [237, 873] width 34 height 27
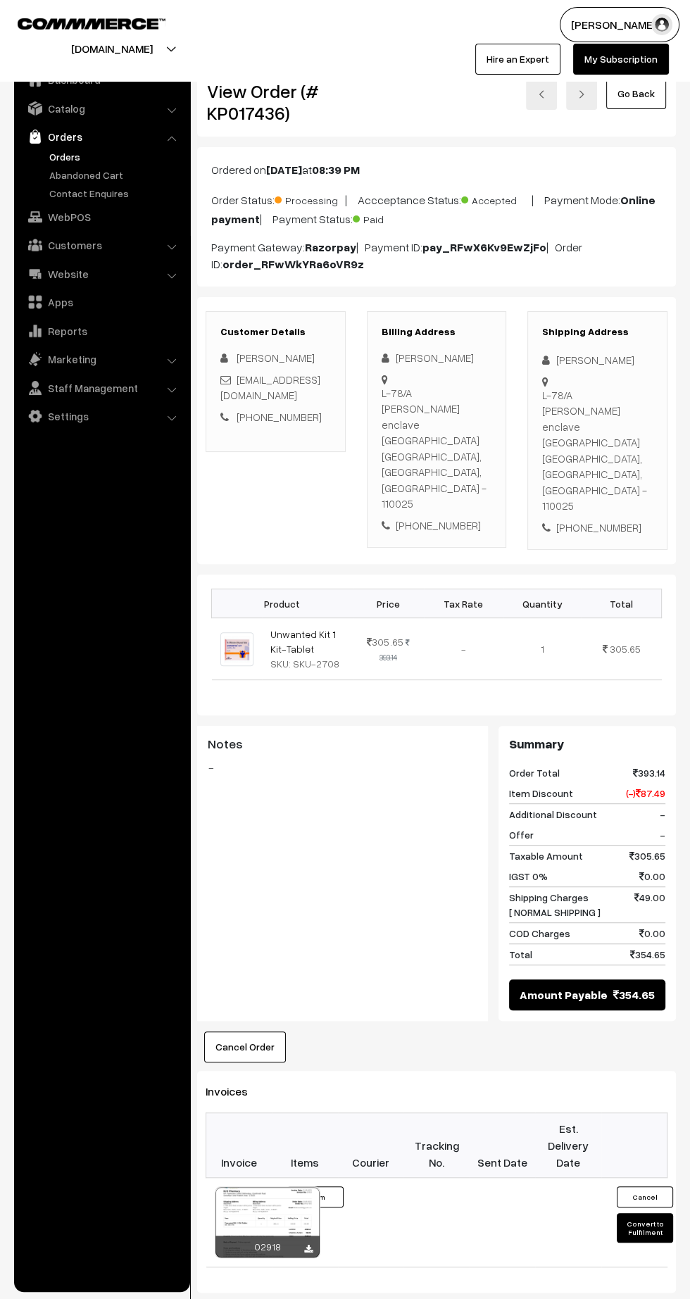
click at [308, 1245] on icon at bounding box center [308, 1249] width 8 height 9
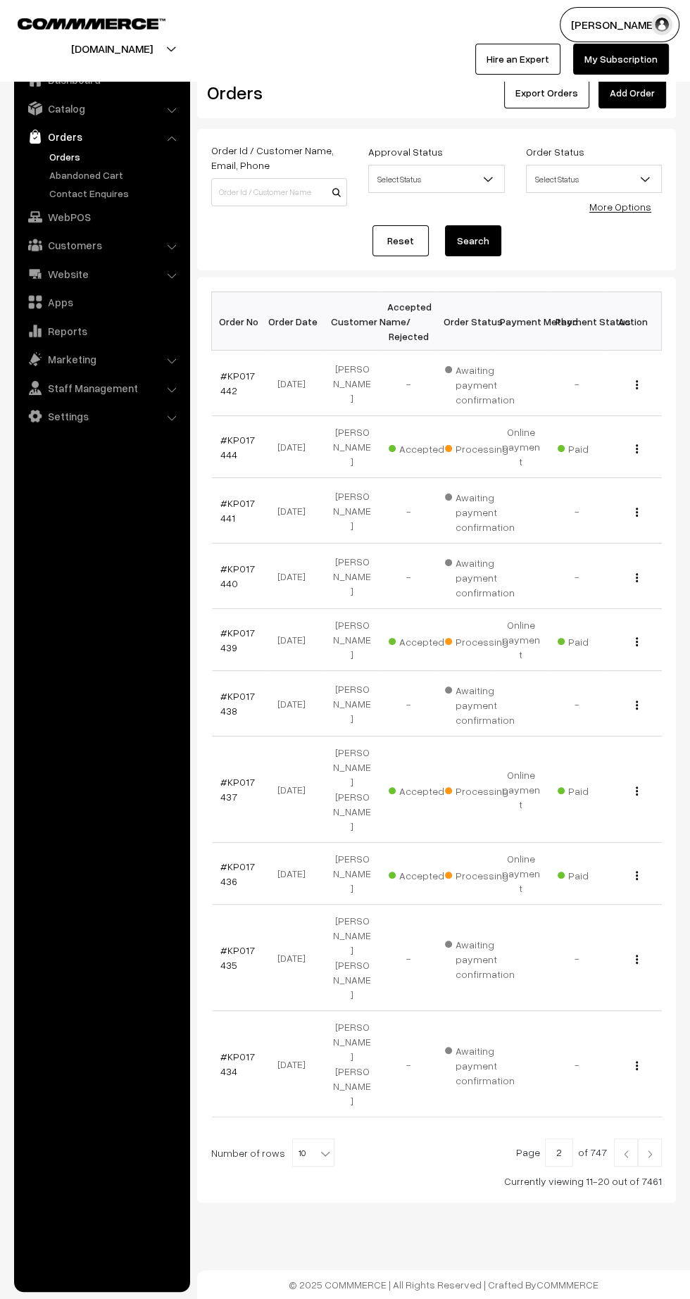
click at [650, 1150] on img at bounding box center [649, 1154] width 13 height 8
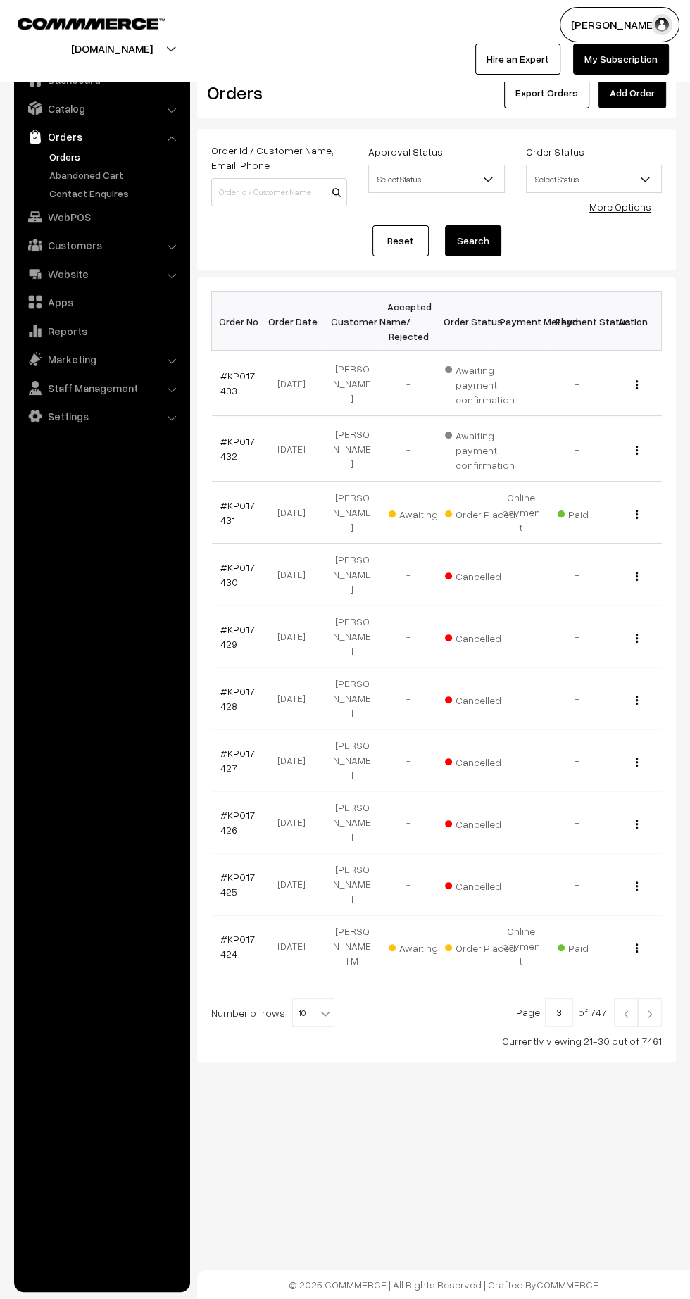
click at [222, 499] on link "#KP017431" at bounding box center [237, 512] width 34 height 27
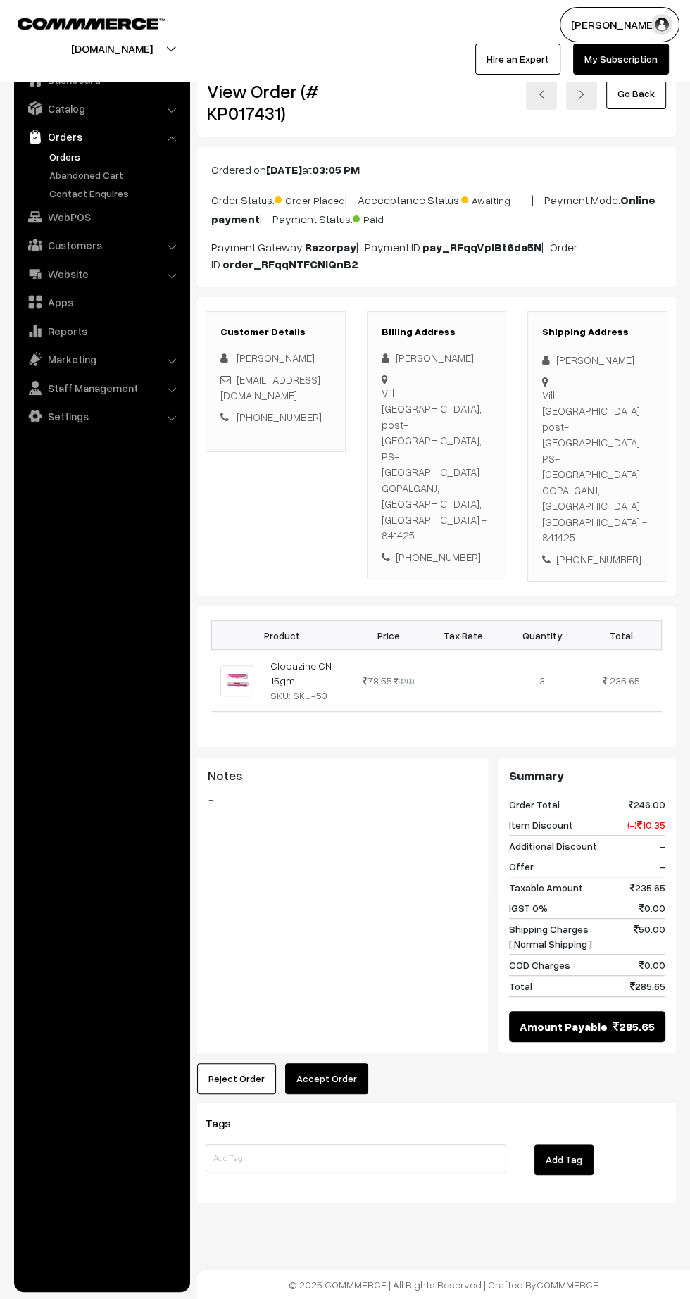
click at [329, 1063] on button "Accept Order" at bounding box center [326, 1078] width 83 height 31
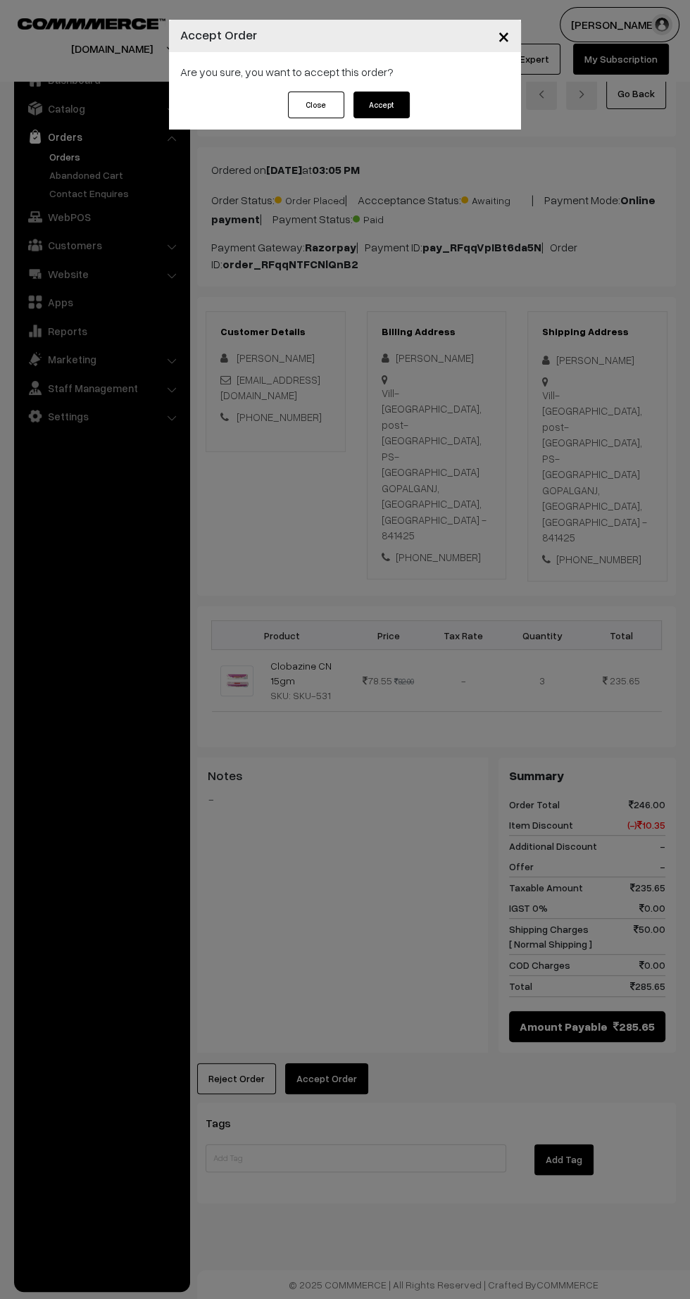
click at [395, 108] on button "Accept" at bounding box center [381, 105] width 56 height 27
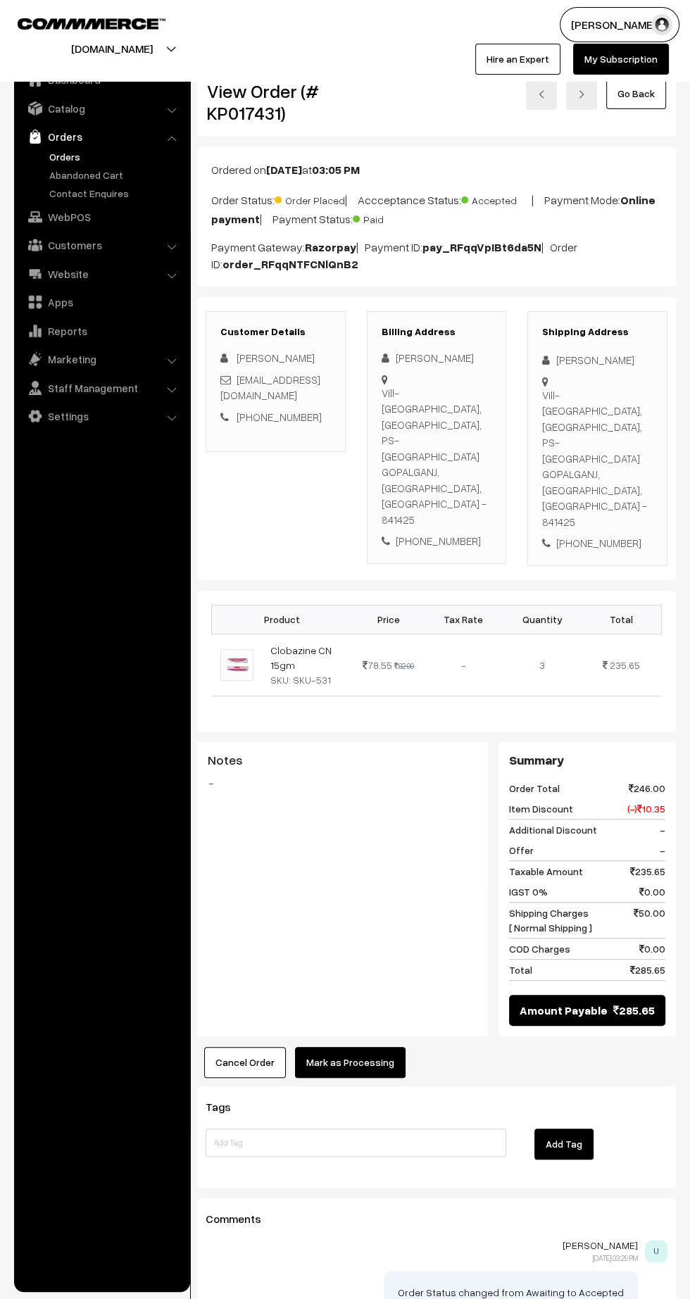
click at [351, 1047] on button "Mark as Processing" at bounding box center [350, 1062] width 111 height 31
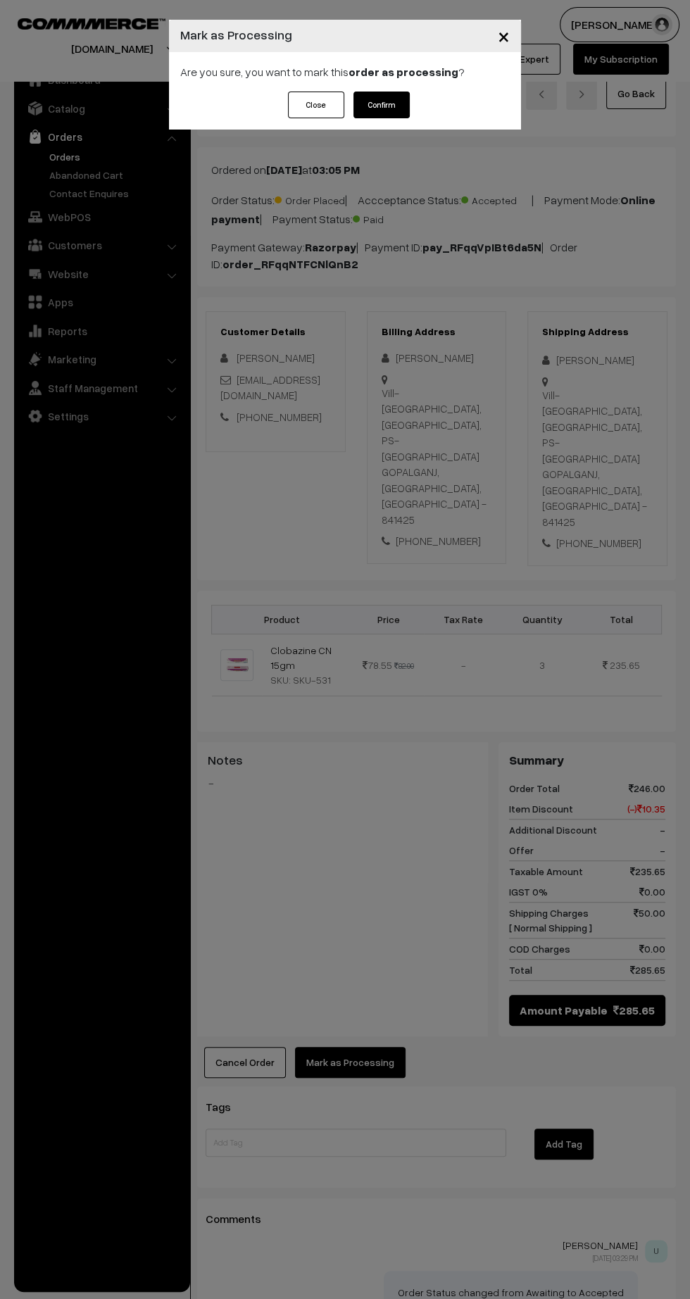
click at [391, 109] on button "Confirm" at bounding box center [381, 105] width 56 height 27
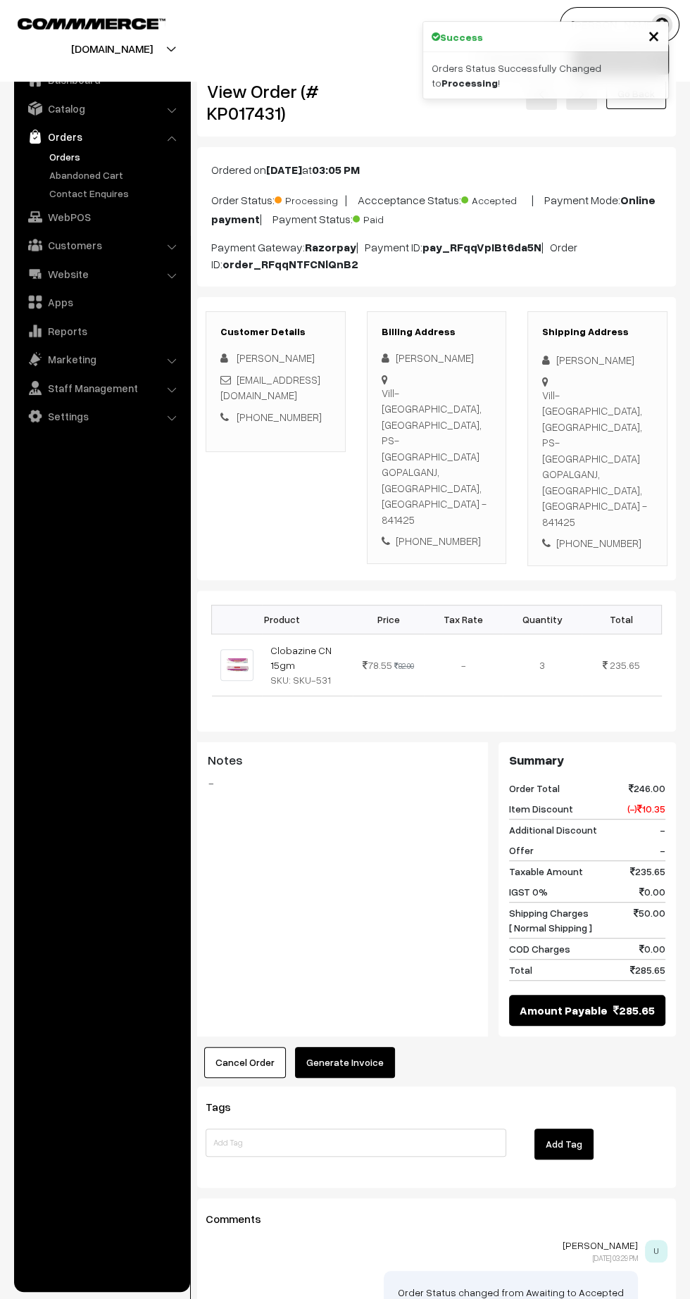
click at [358, 1047] on button "Generate Invoice" at bounding box center [345, 1062] width 100 height 31
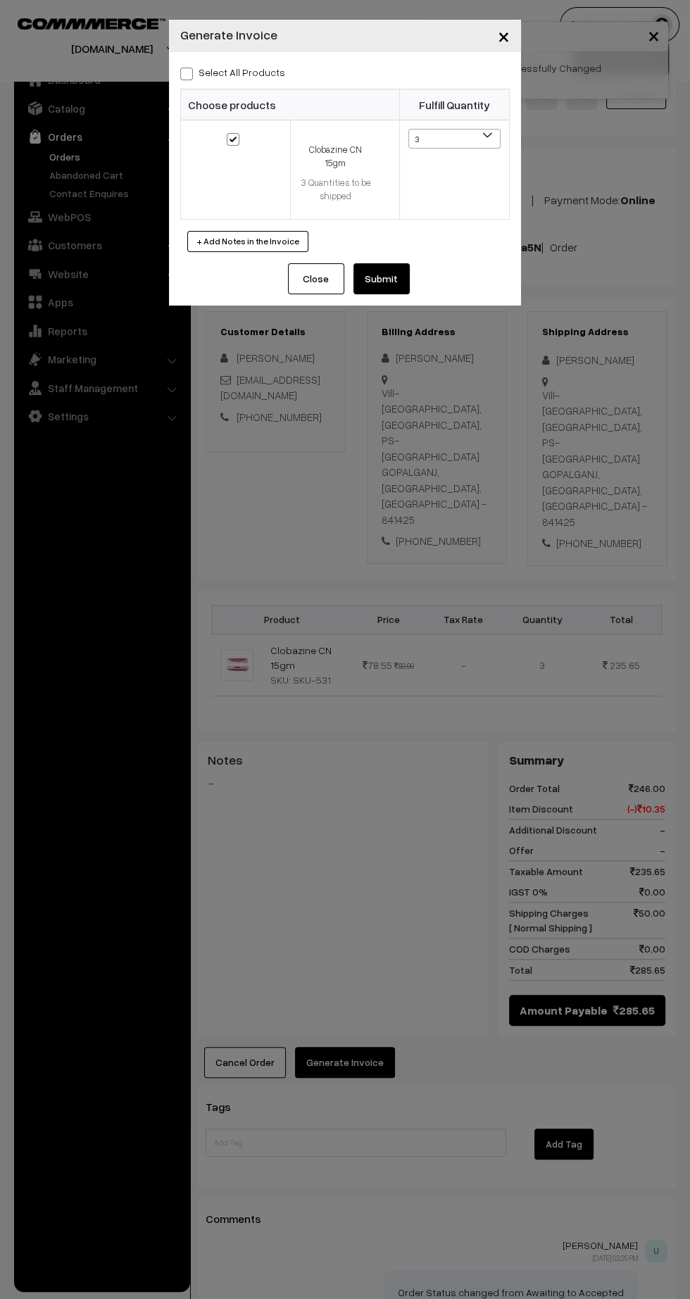
click at [381, 264] on button "Submit" at bounding box center [381, 278] width 56 height 31
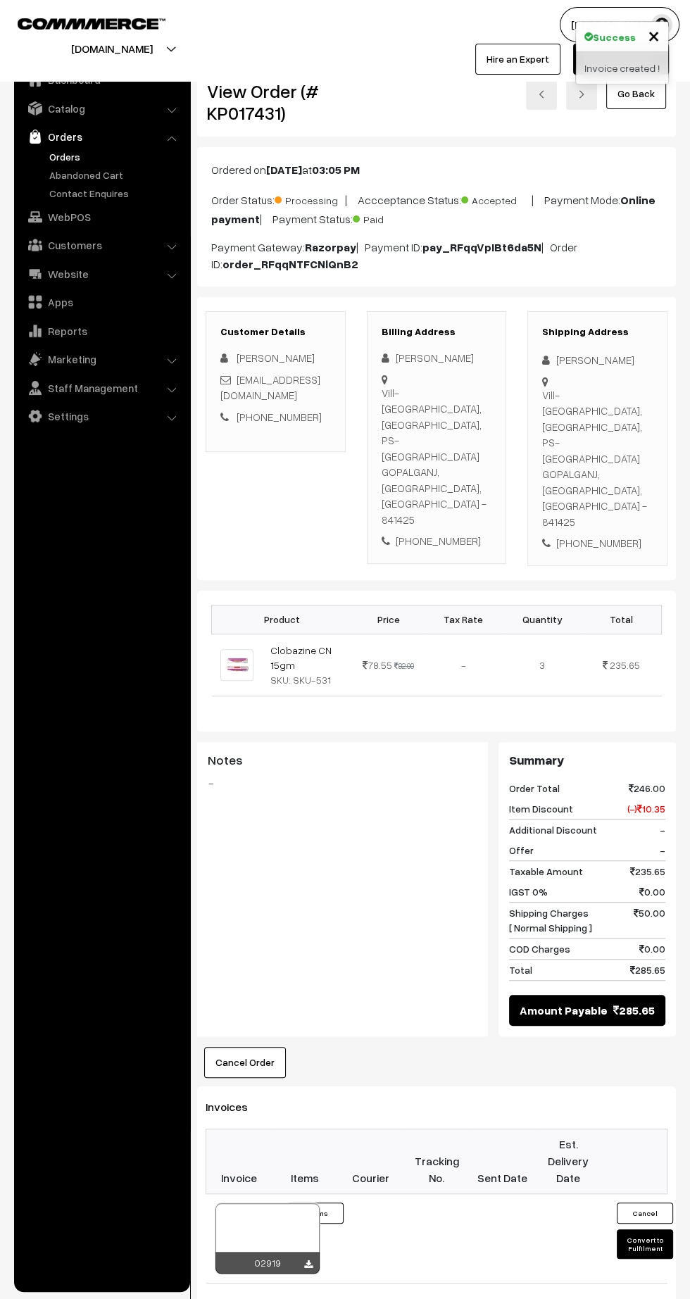
click at [308, 1260] on icon at bounding box center [308, 1264] width 8 height 9
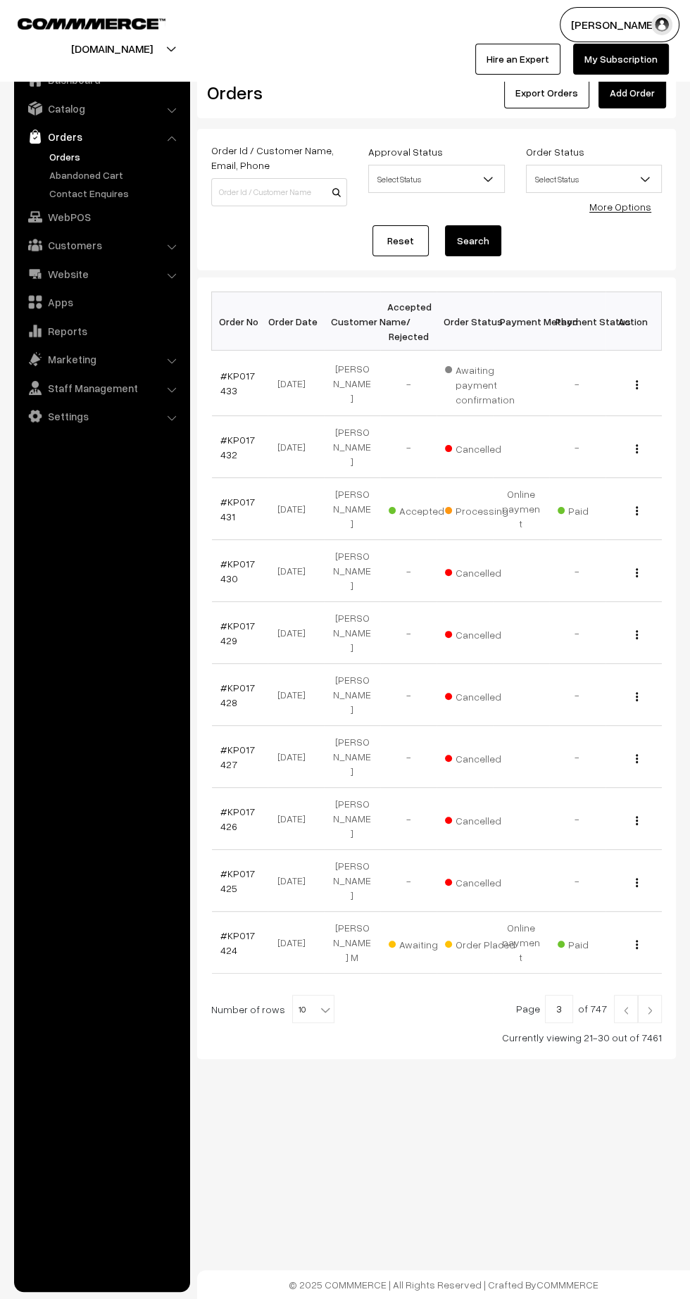
click at [225, 929] on link "#KP017424" at bounding box center [237, 942] width 34 height 27
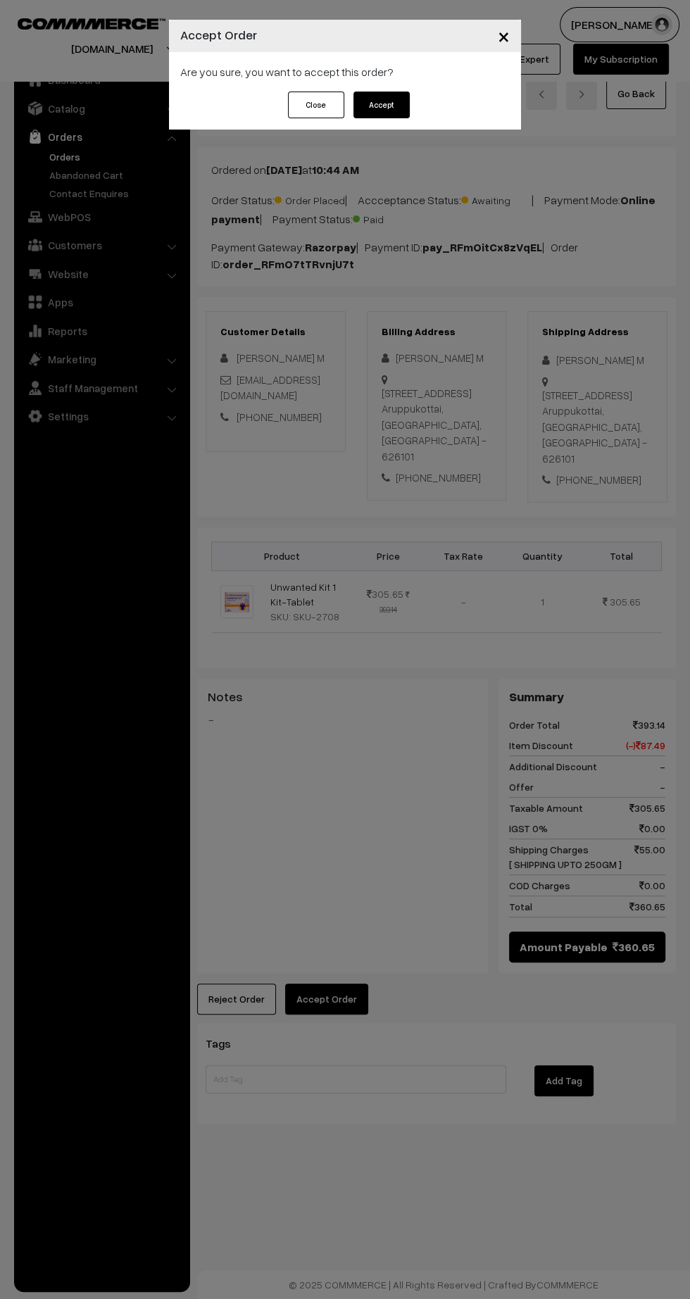
click at [381, 104] on button "Accept" at bounding box center [381, 105] width 56 height 27
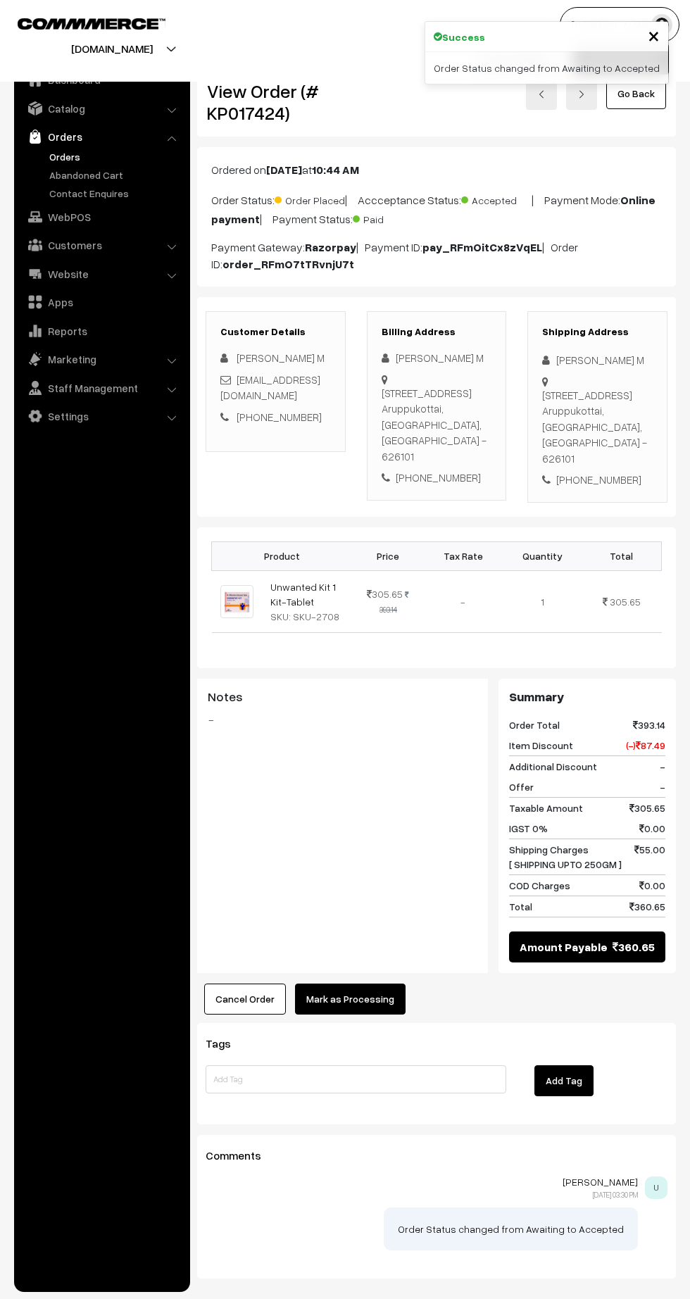
click at [371, 983] on button "Mark as Processing" at bounding box center [350, 998] width 111 height 31
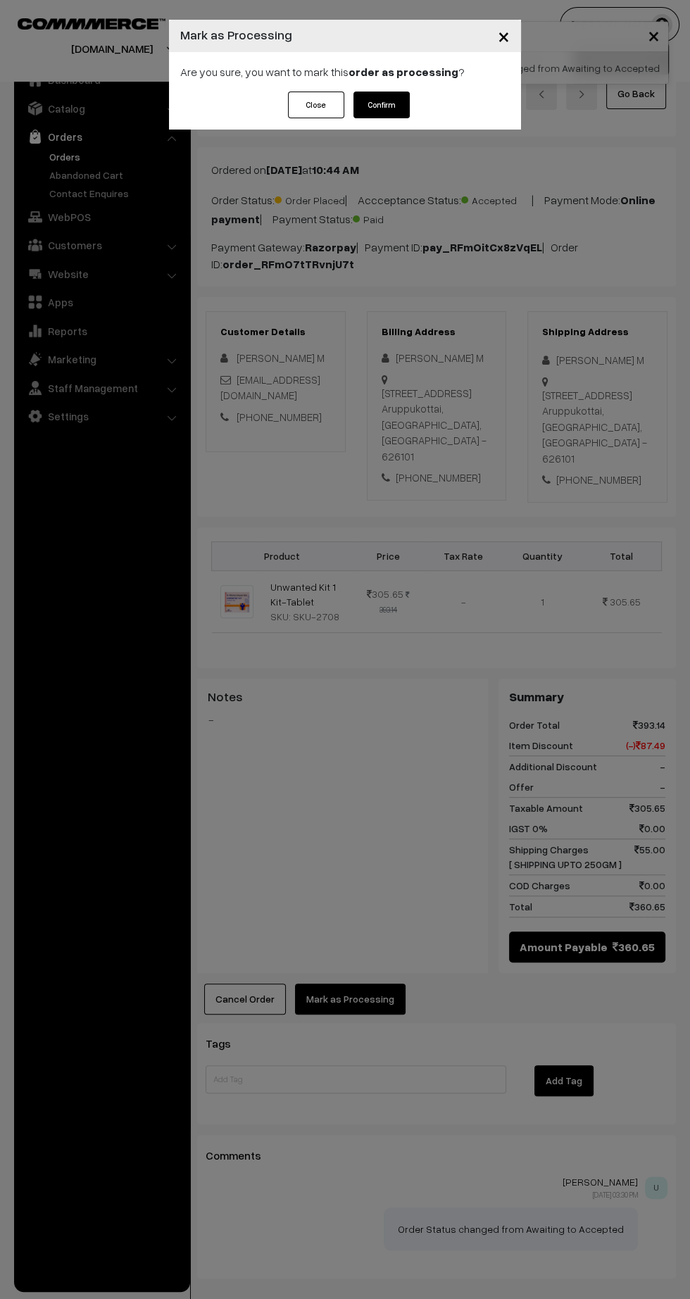
click at [382, 104] on button "Confirm" at bounding box center [381, 105] width 56 height 27
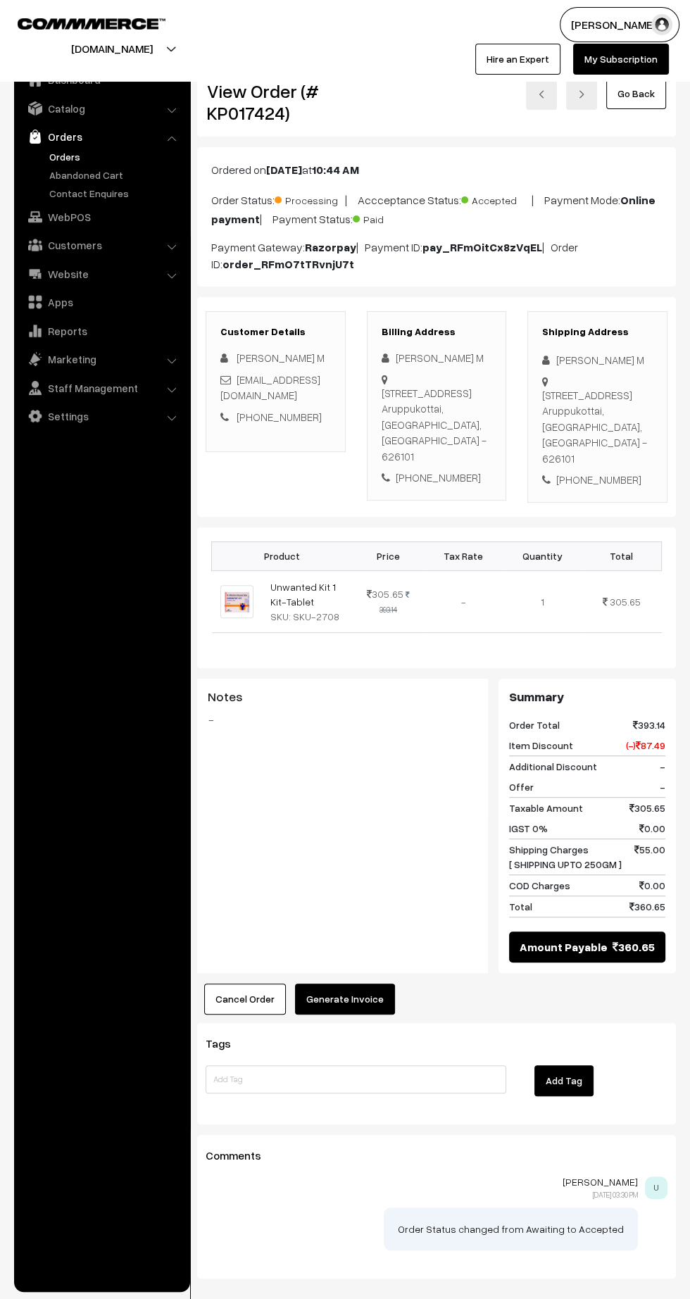
click at [355, 983] on button "Generate Invoice" at bounding box center [345, 998] width 100 height 31
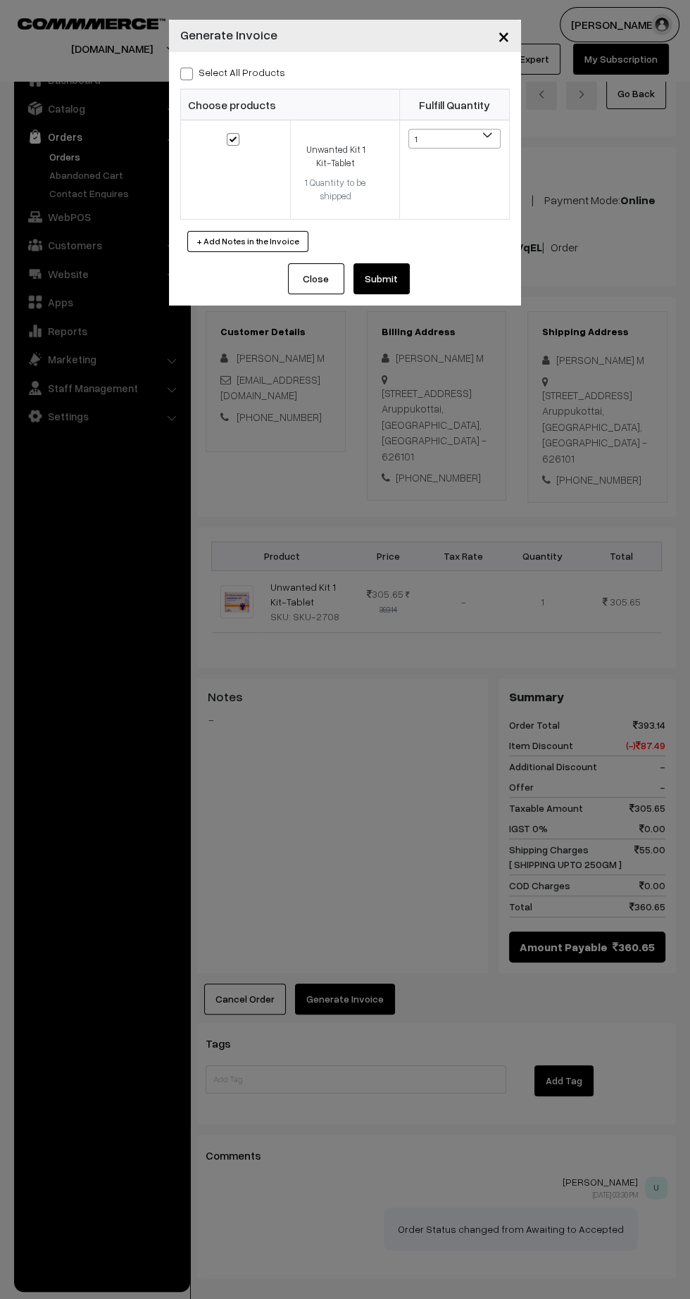
click at [399, 286] on button "Submit" at bounding box center [381, 278] width 56 height 31
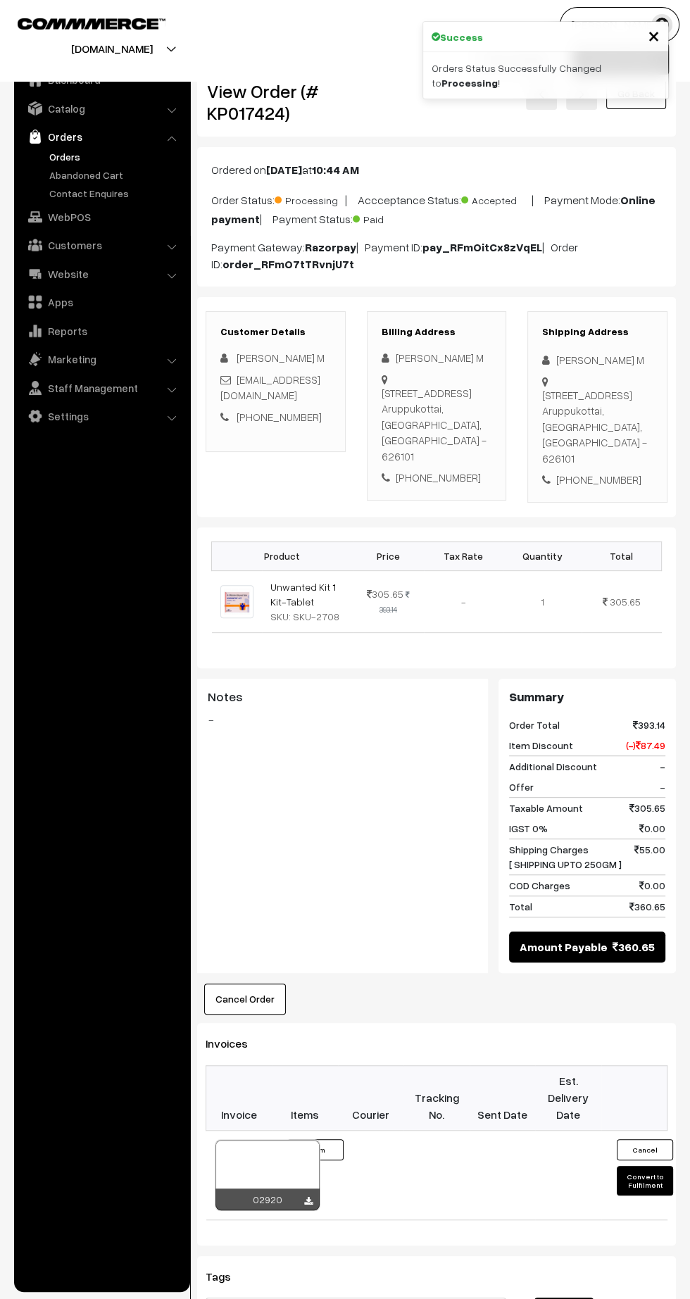
click at [308, 1197] on icon at bounding box center [308, 1201] width 8 height 9
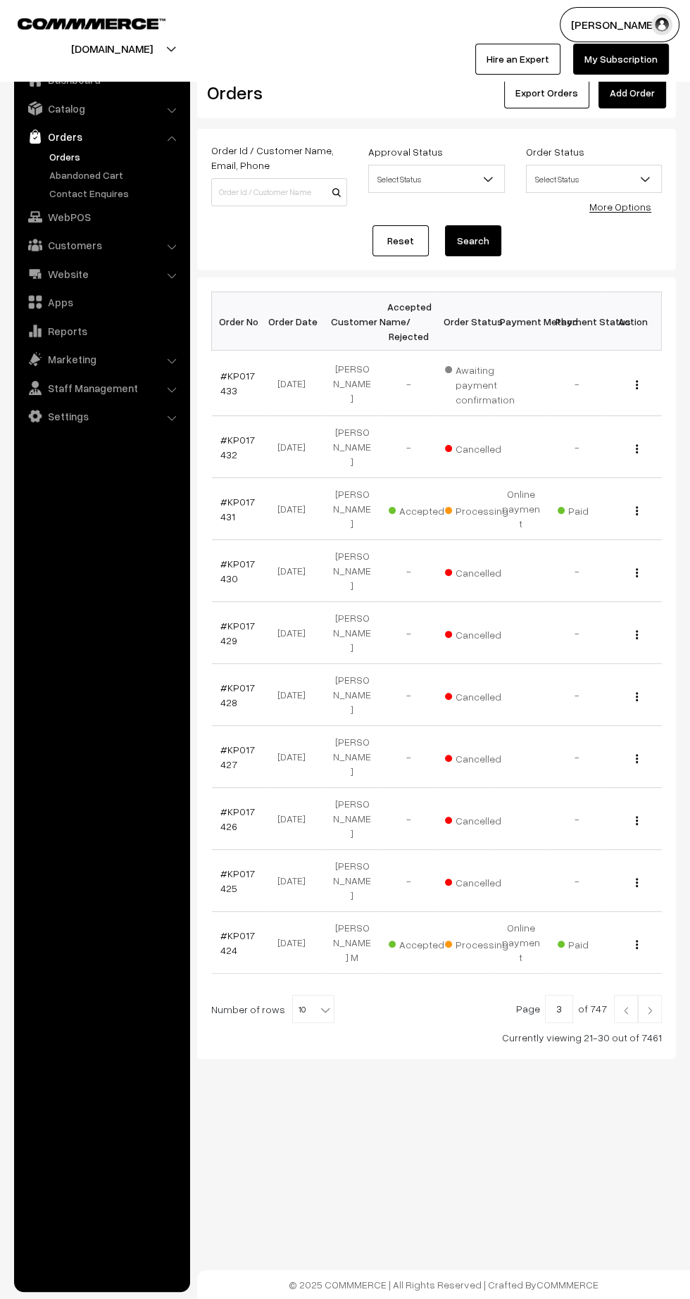
click at [650, 1006] on img at bounding box center [649, 1010] width 13 height 8
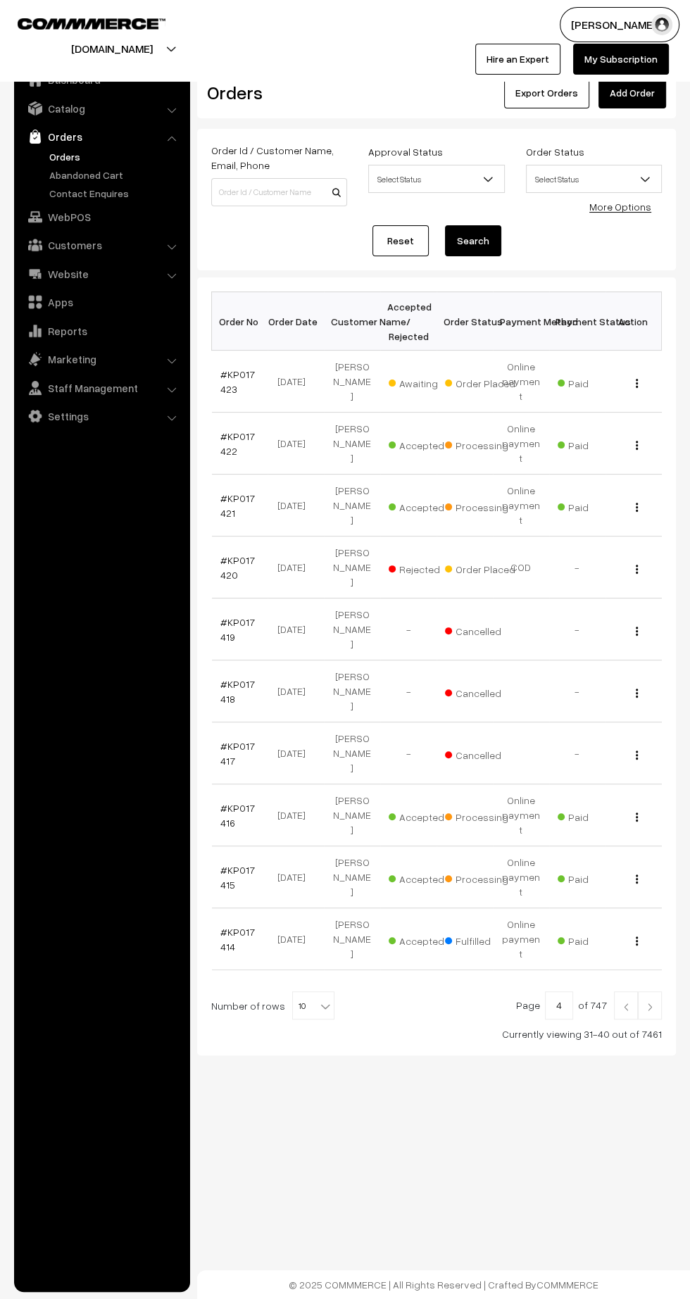
click at [220, 368] on link "#KP017423" at bounding box center [237, 381] width 34 height 27
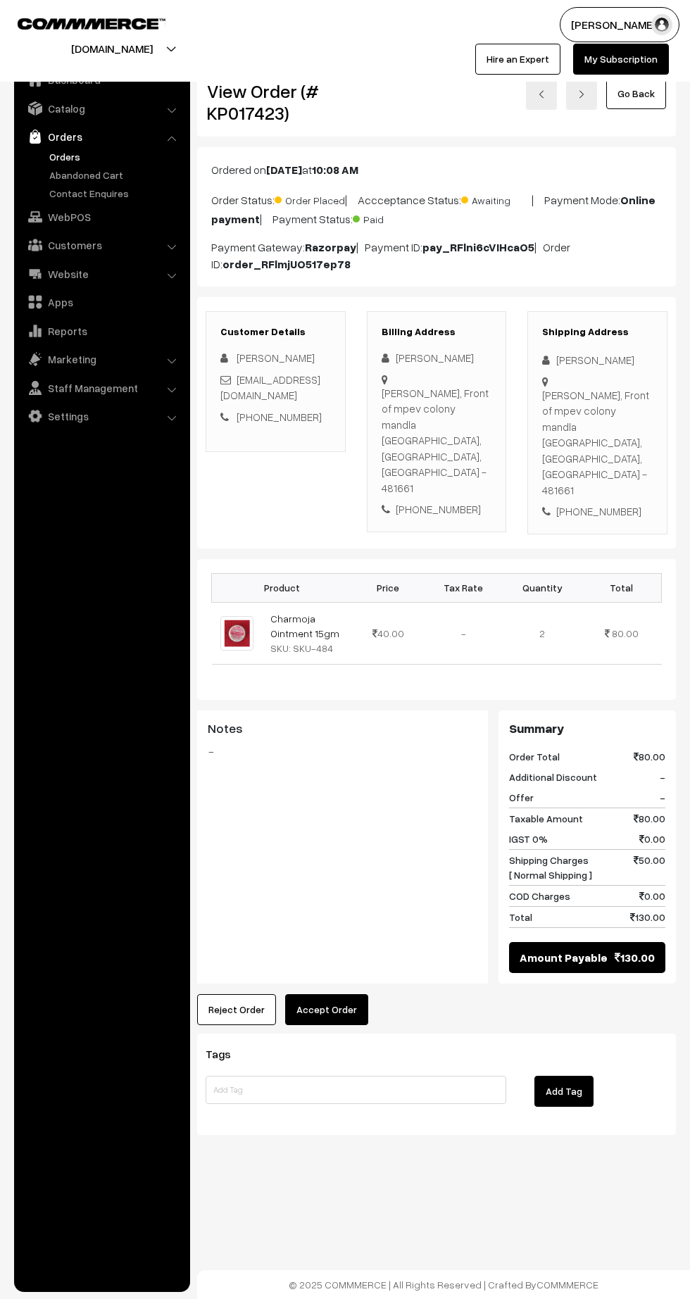
click at [342, 994] on button "Accept Order" at bounding box center [326, 1009] width 83 height 31
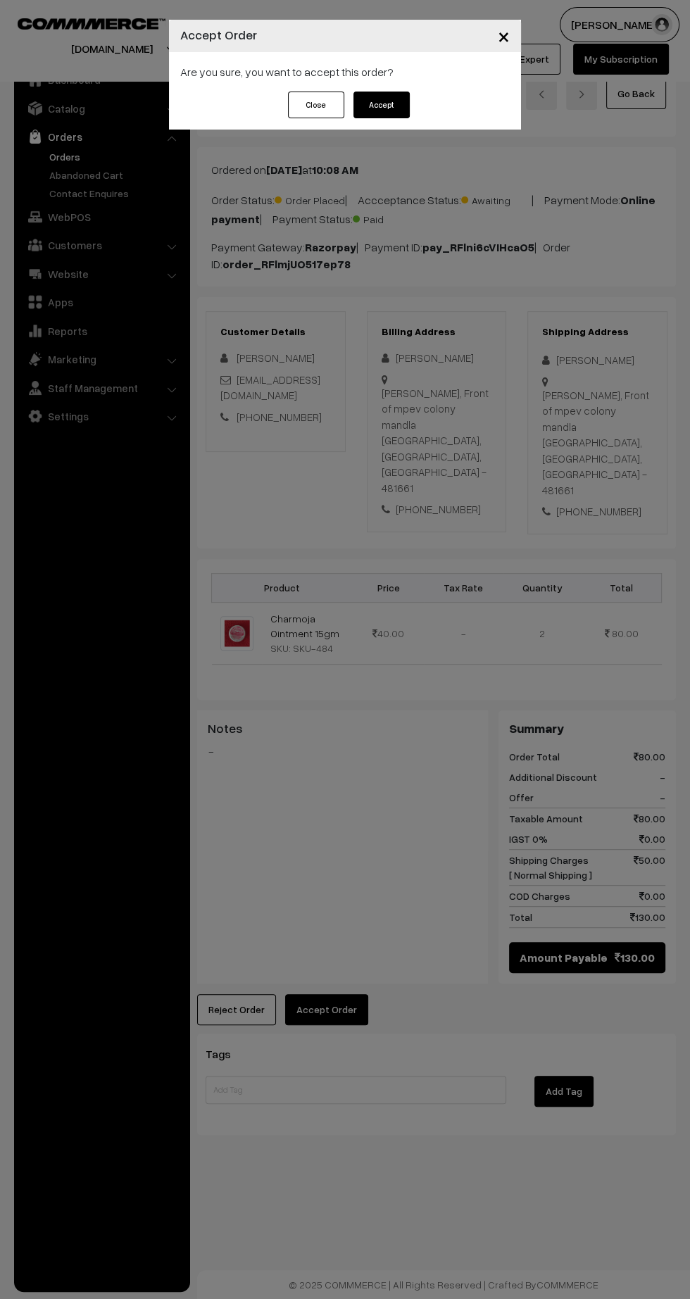
click at [389, 103] on button "Accept" at bounding box center [381, 105] width 56 height 27
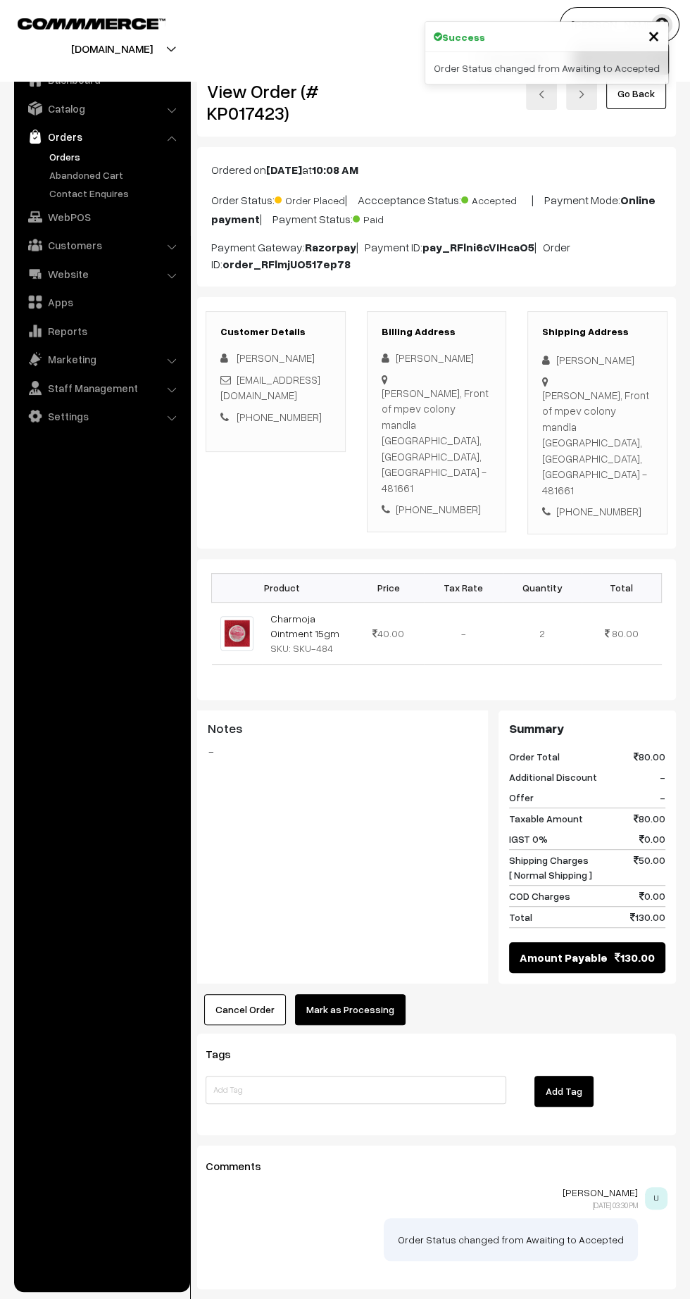
click at [369, 994] on button "Mark as Processing" at bounding box center [350, 1009] width 111 height 31
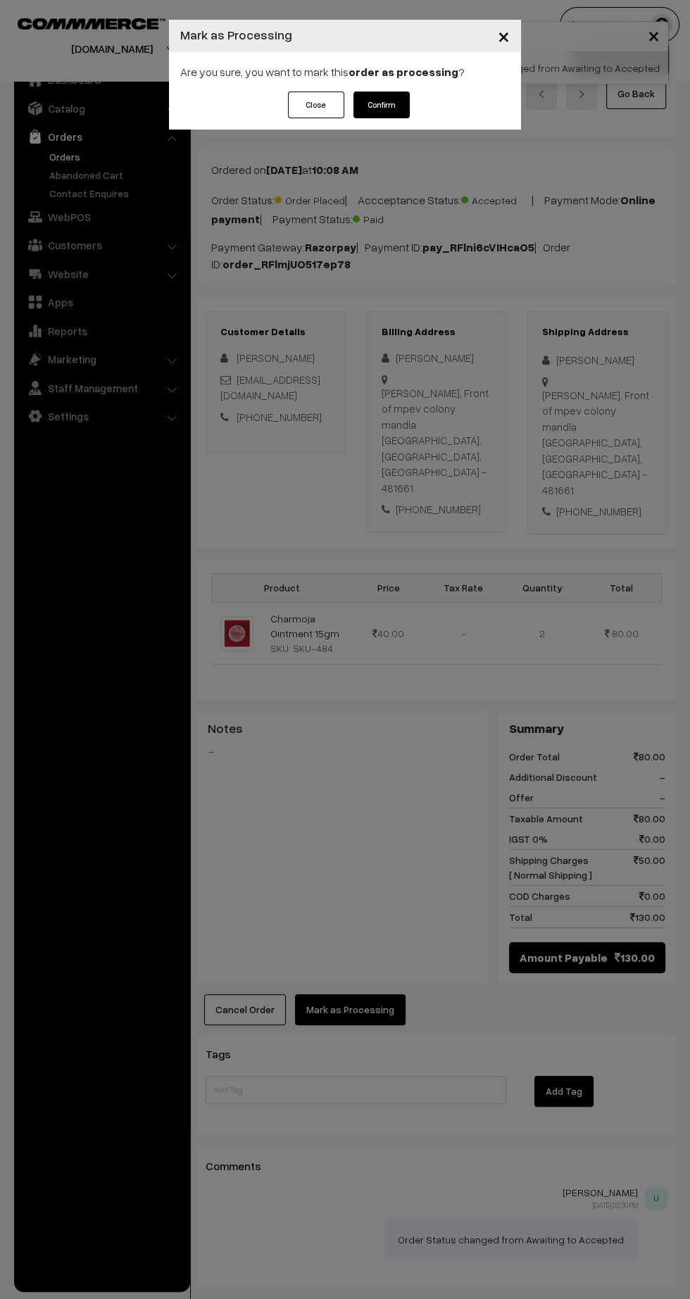
click at [391, 112] on button "Confirm" at bounding box center [381, 105] width 56 height 27
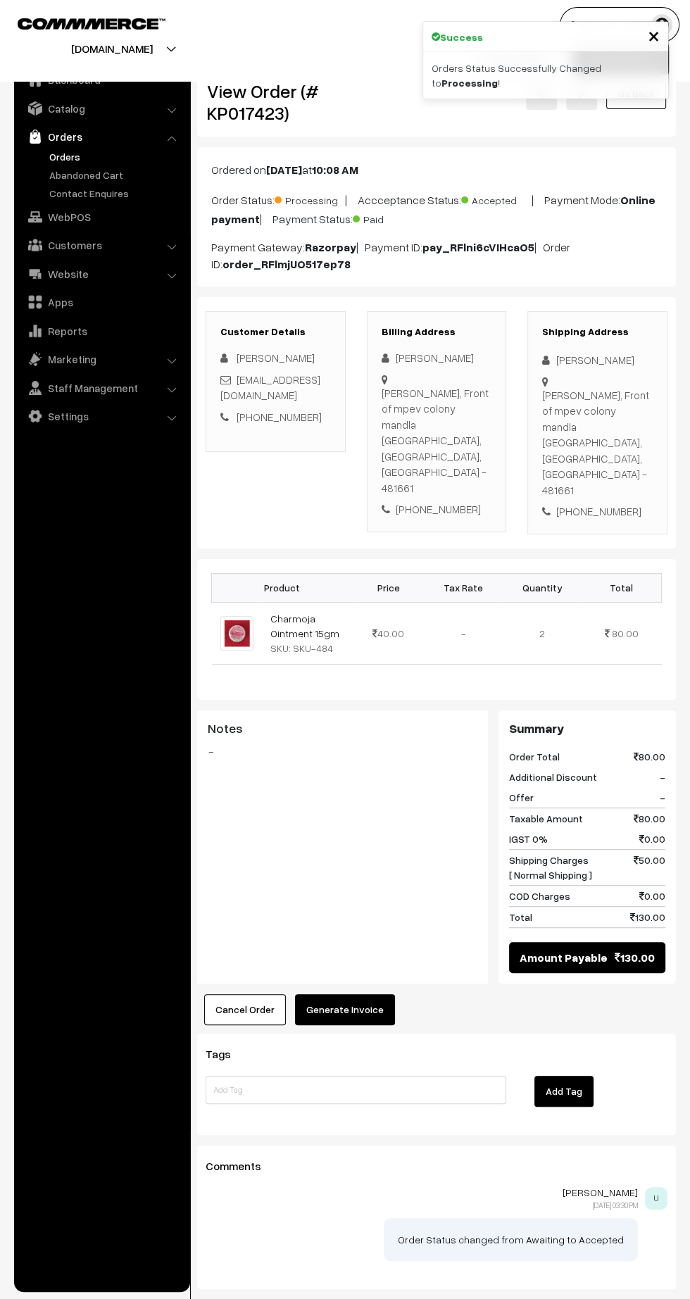
click at [357, 994] on button "Generate Invoice" at bounding box center [345, 1009] width 100 height 31
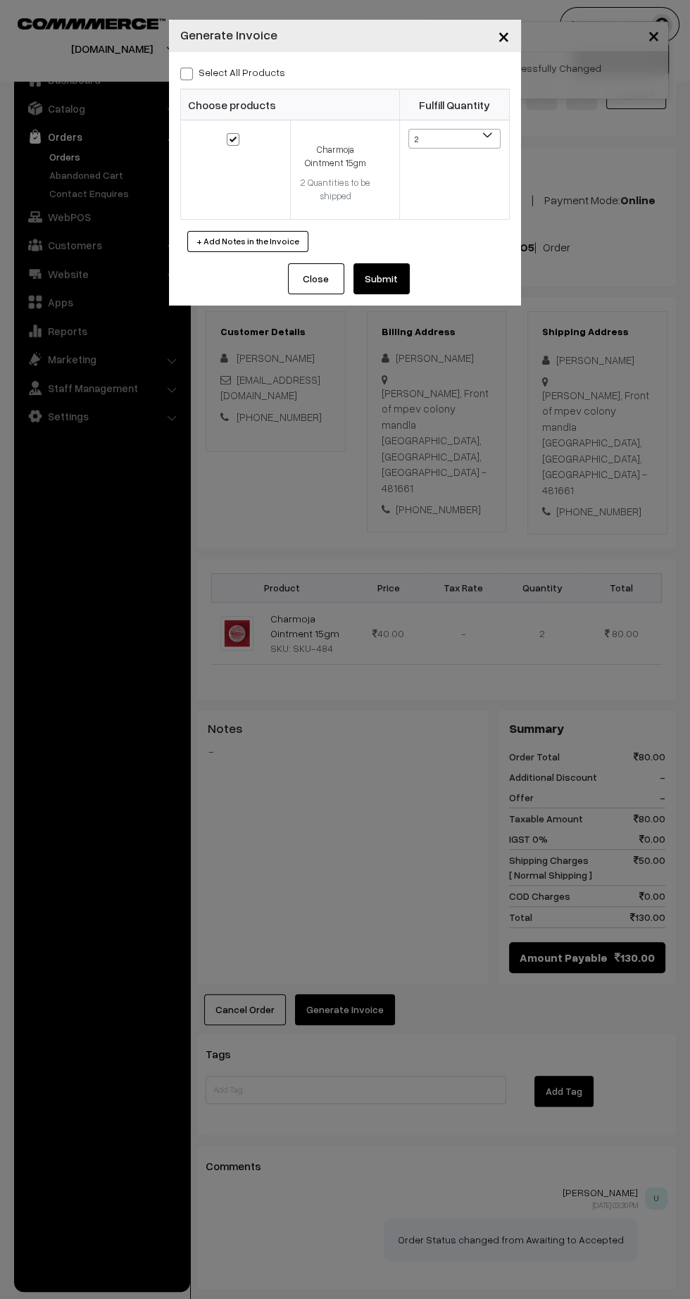
click at [399, 279] on button "Submit" at bounding box center [381, 278] width 56 height 31
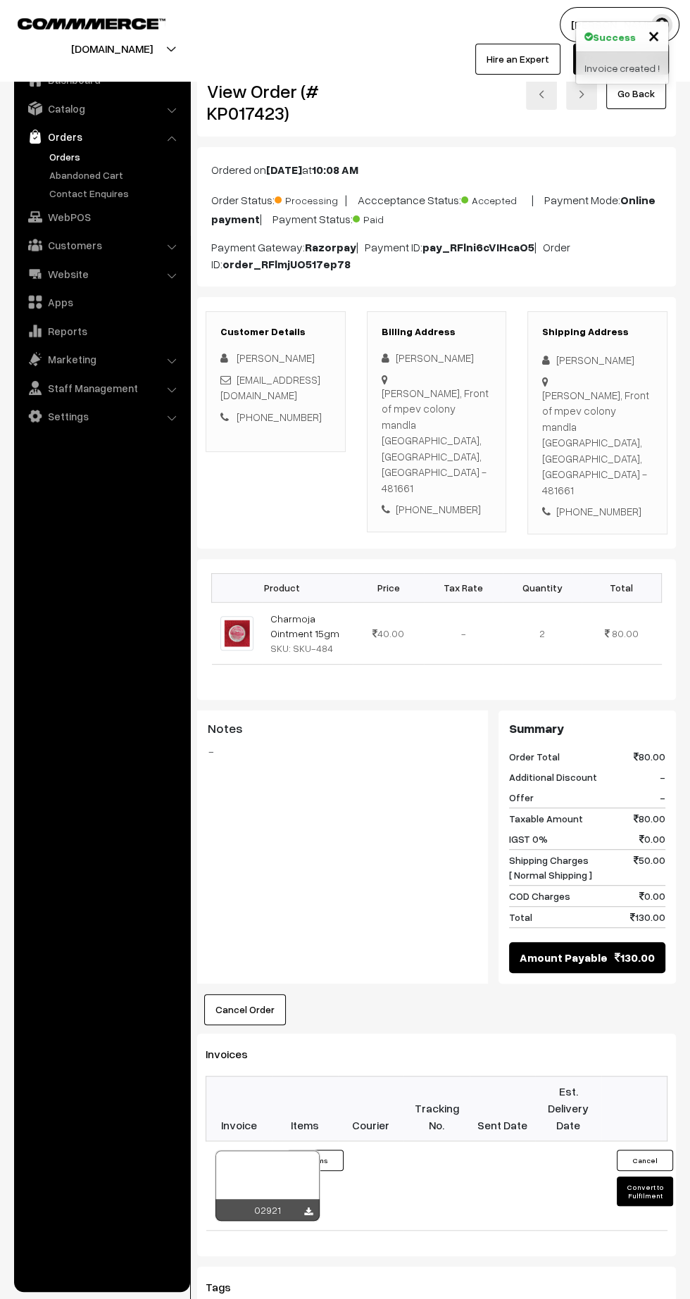
click at [308, 1207] on icon at bounding box center [308, 1211] width 8 height 9
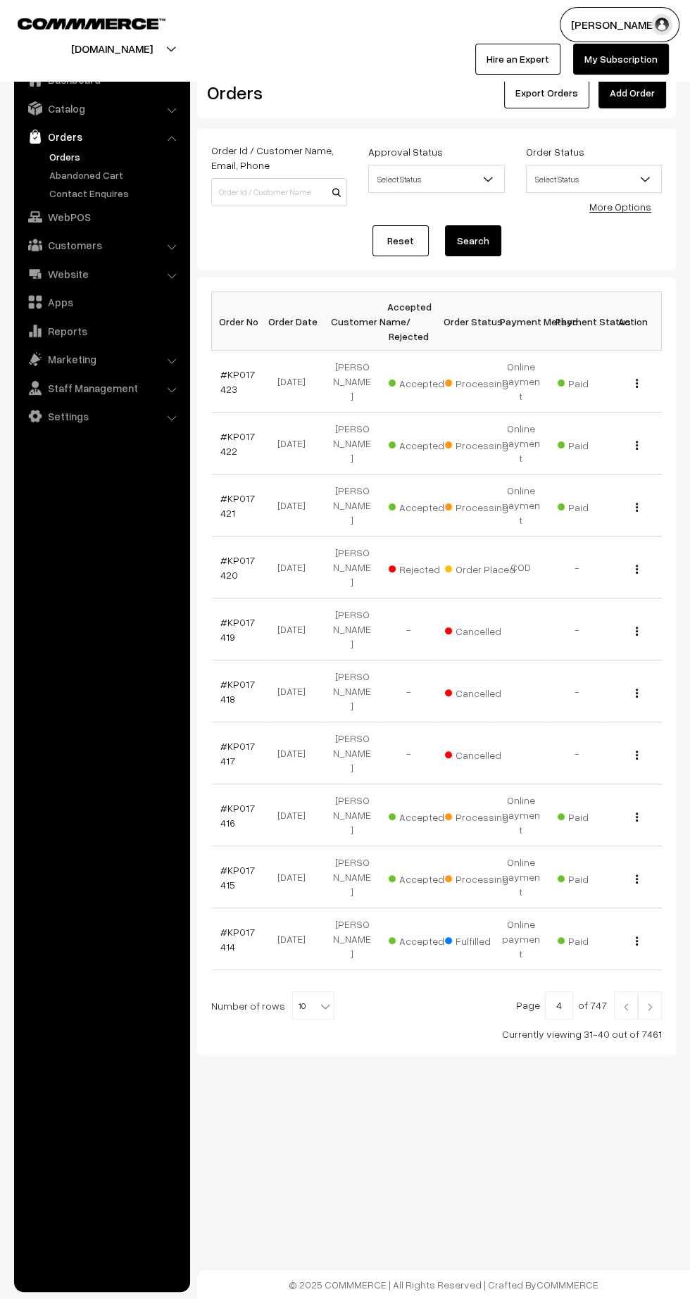
click at [225, 430] on link "#KP017422" at bounding box center [237, 443] width 34 height 27
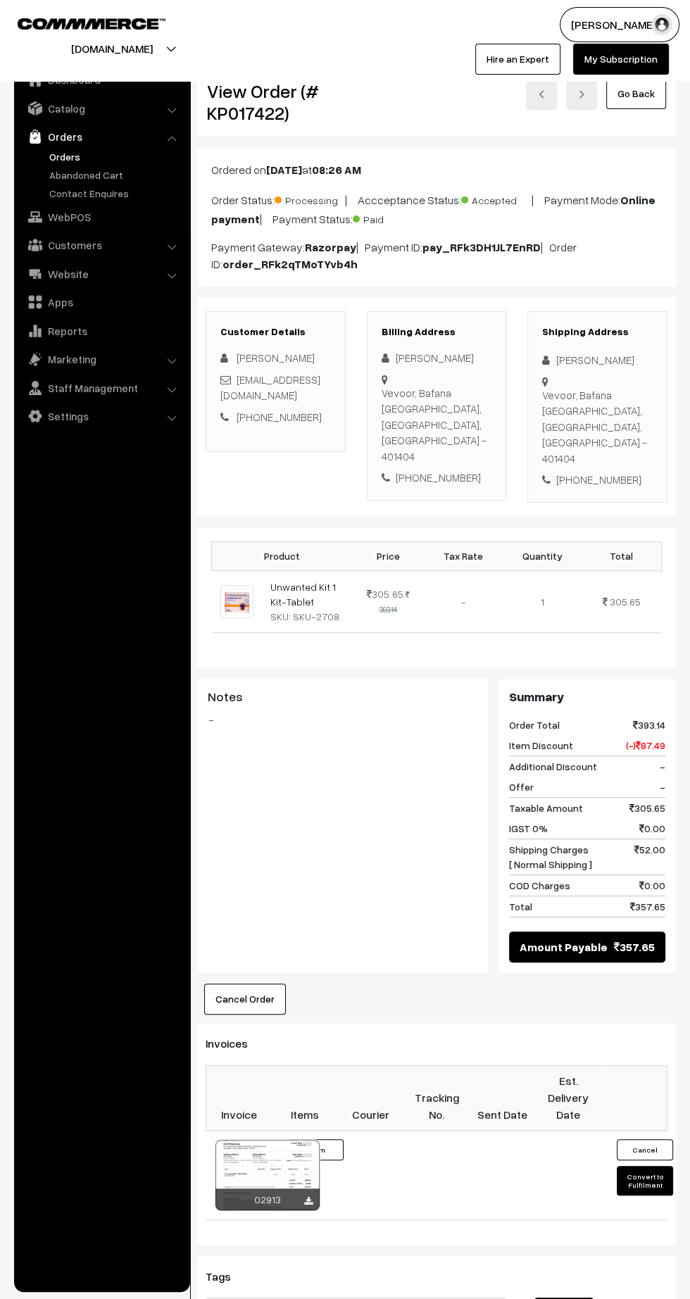
click at [308, 1197] on icon at bounding box center [308, 1201] width 8 height 9
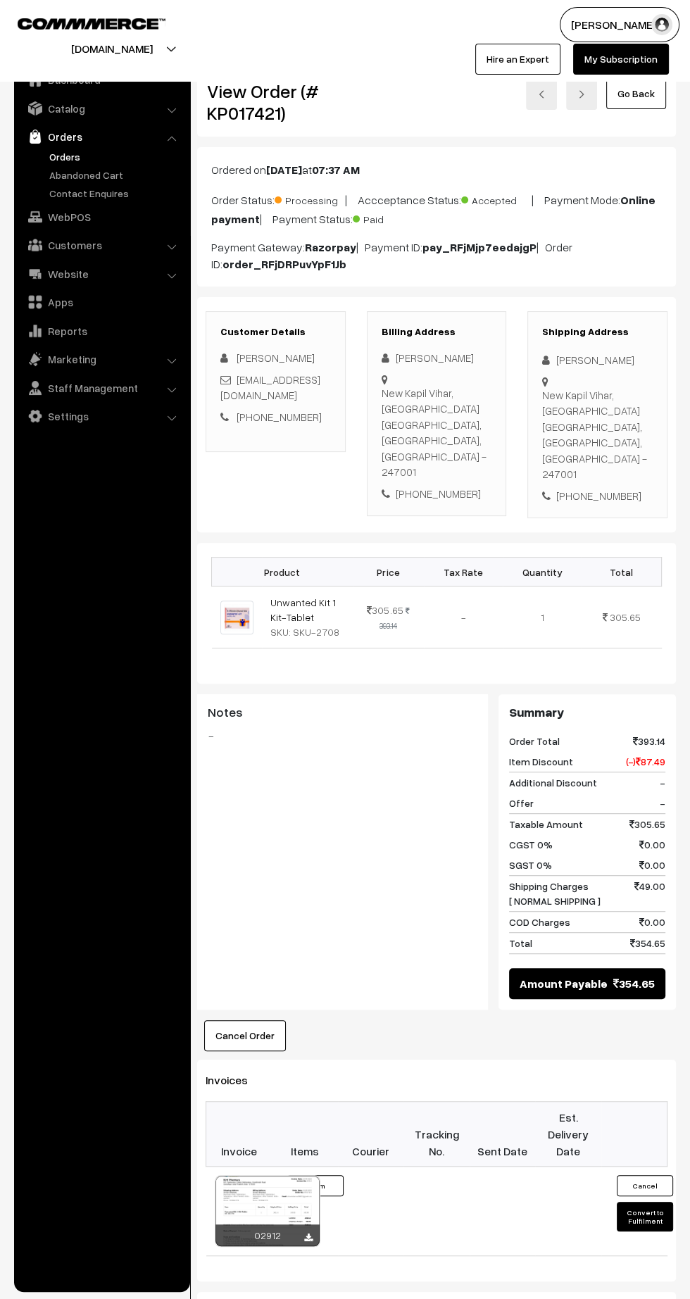
click at [308, 1233] on icon at bounding box center [308, 1237] width 8 height 9
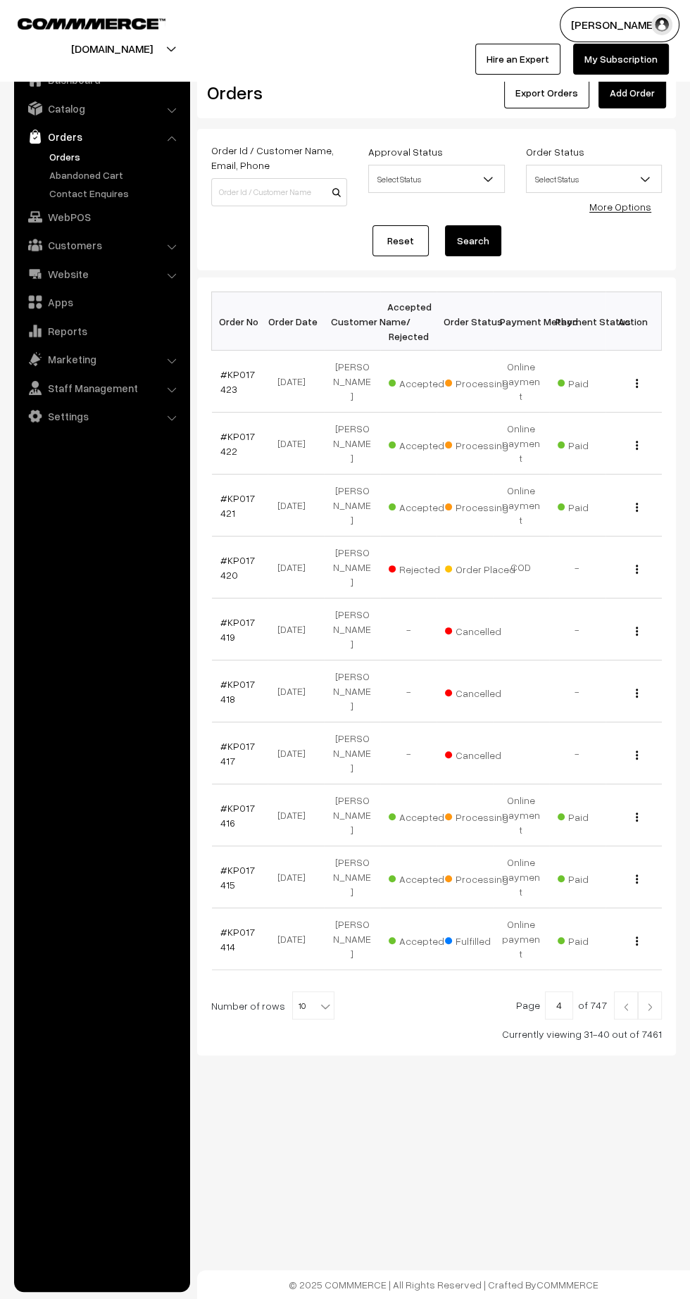
click at [222, 802] on link "#KP017416" at bounding box center [237, 815] width 34 height 27
click at [222, 864] on link "#KP017415" at bounding box center [237, 877] width 34 height 27
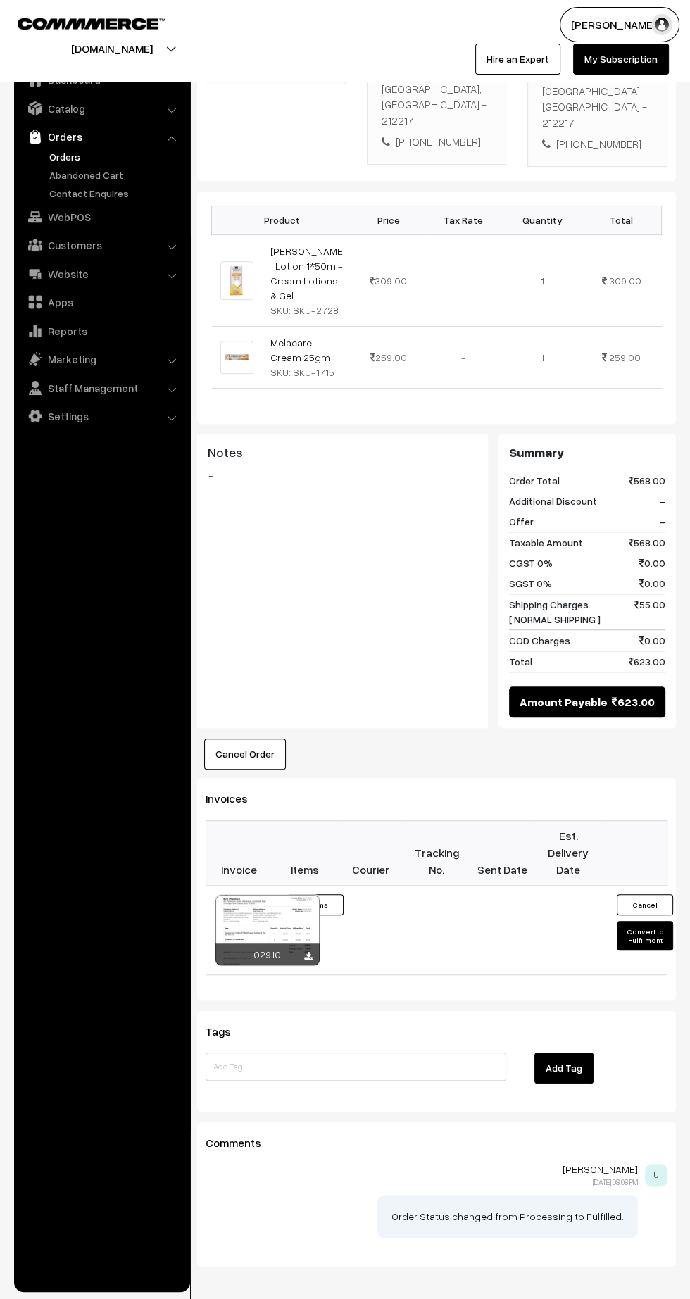
scroll to position [365, 0]
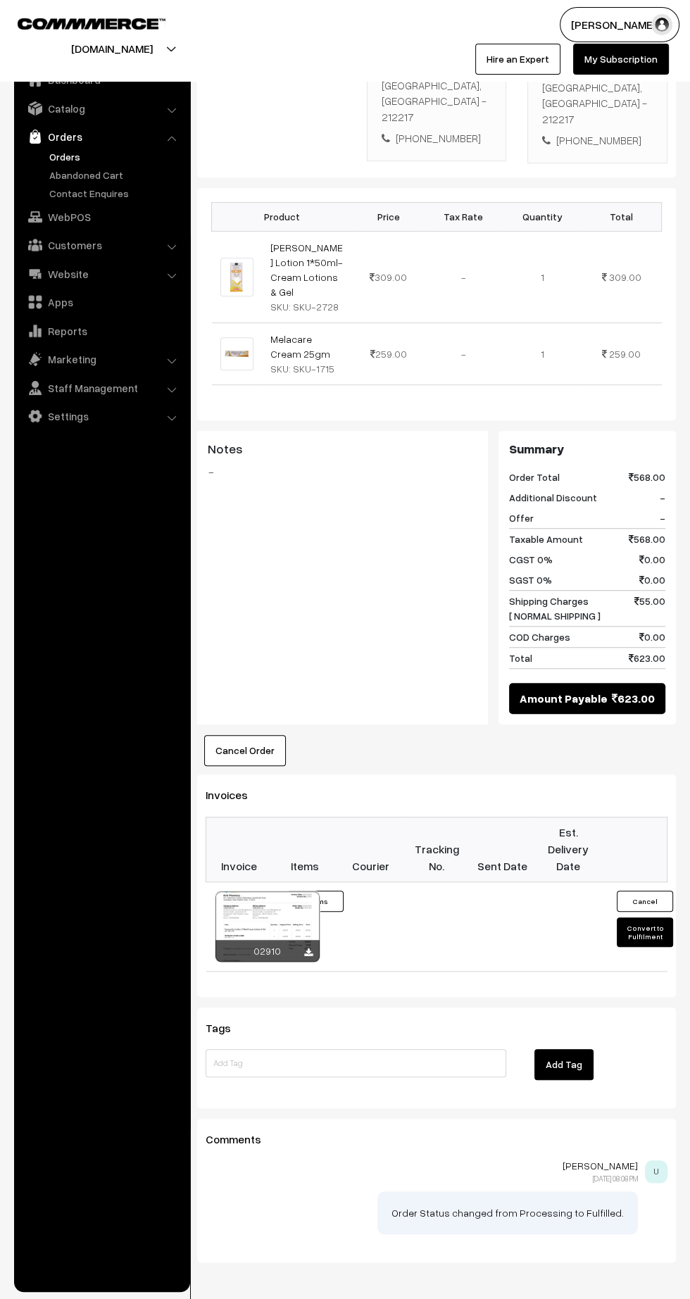
click at [302, 940] on div "02910" at bounding box center [267, 951] width 104 height 22
click at [308, 948] on icon at bounding box center [308, 952] width 8 height 9
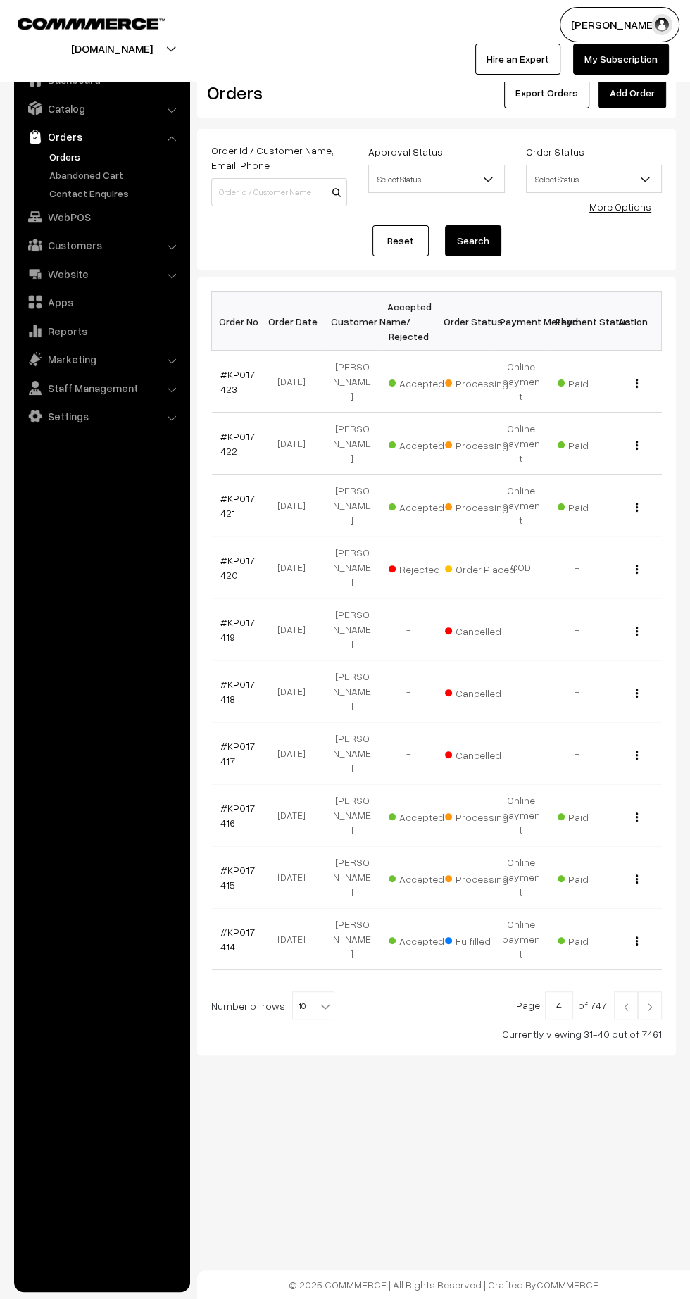
click at [222, 802] on link "#KP017416" at bounding box center [237, 815] width 34 height 27
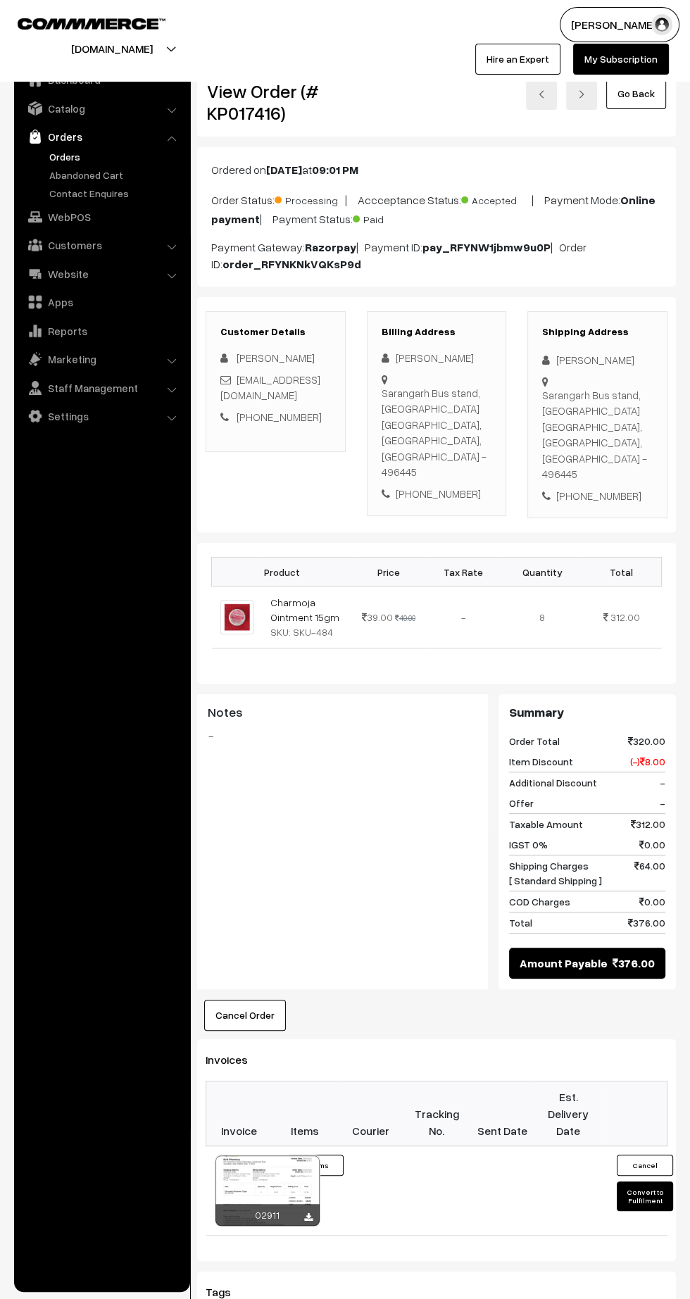
click at [308, 1213] on icon at bounding box center [308, 1217] width 8 height 9
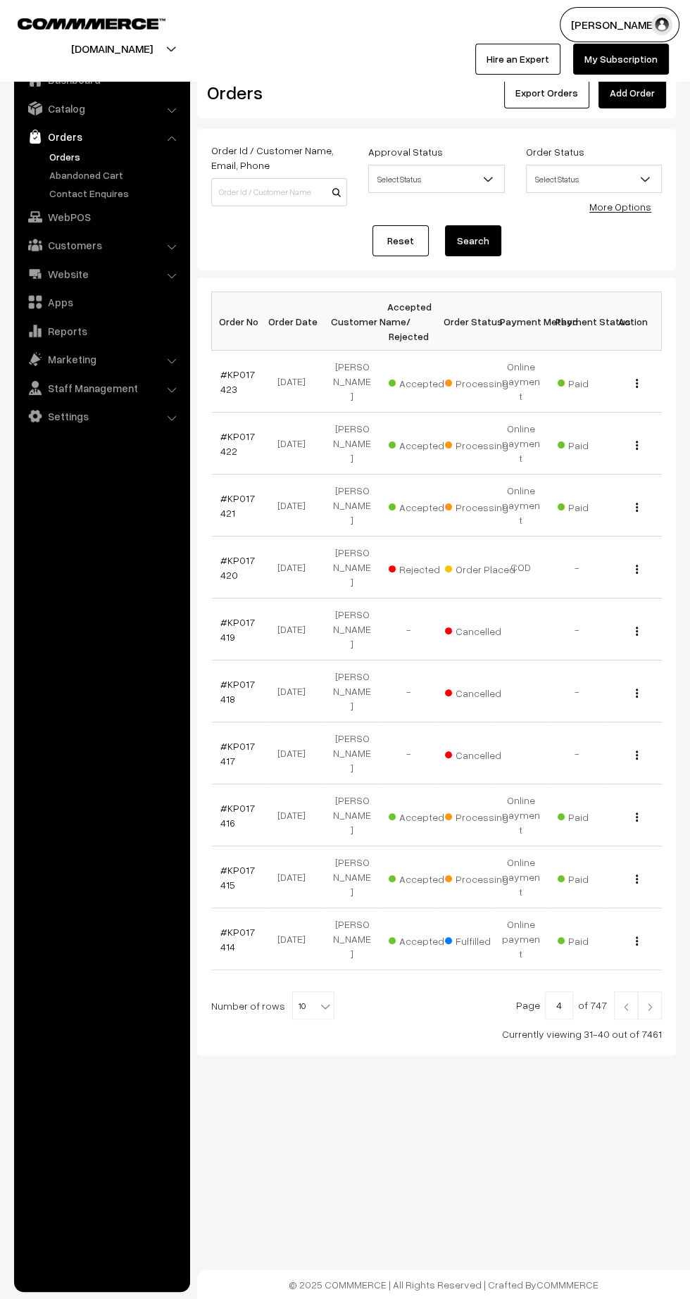
click at [648, 991] on link at bounding box center [650, 1005] width 24 height 28
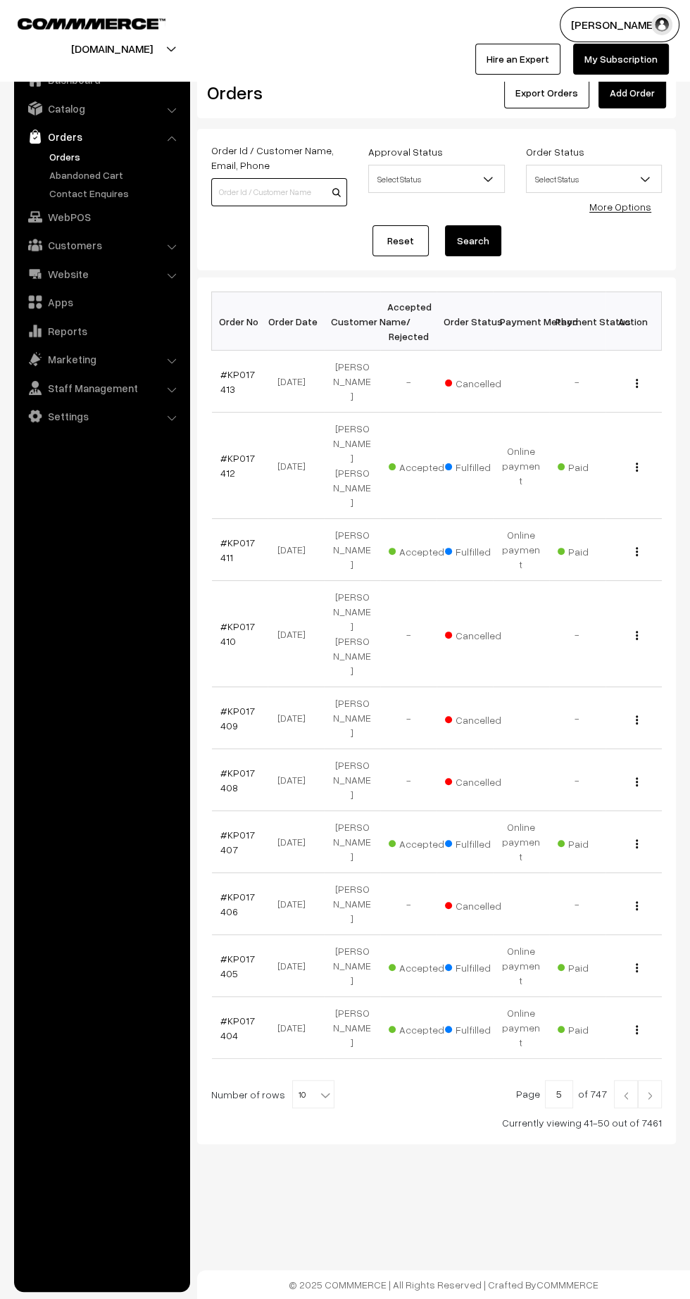
click at [267, 195] on input at bounding box center [279, 192] width 136 height 28
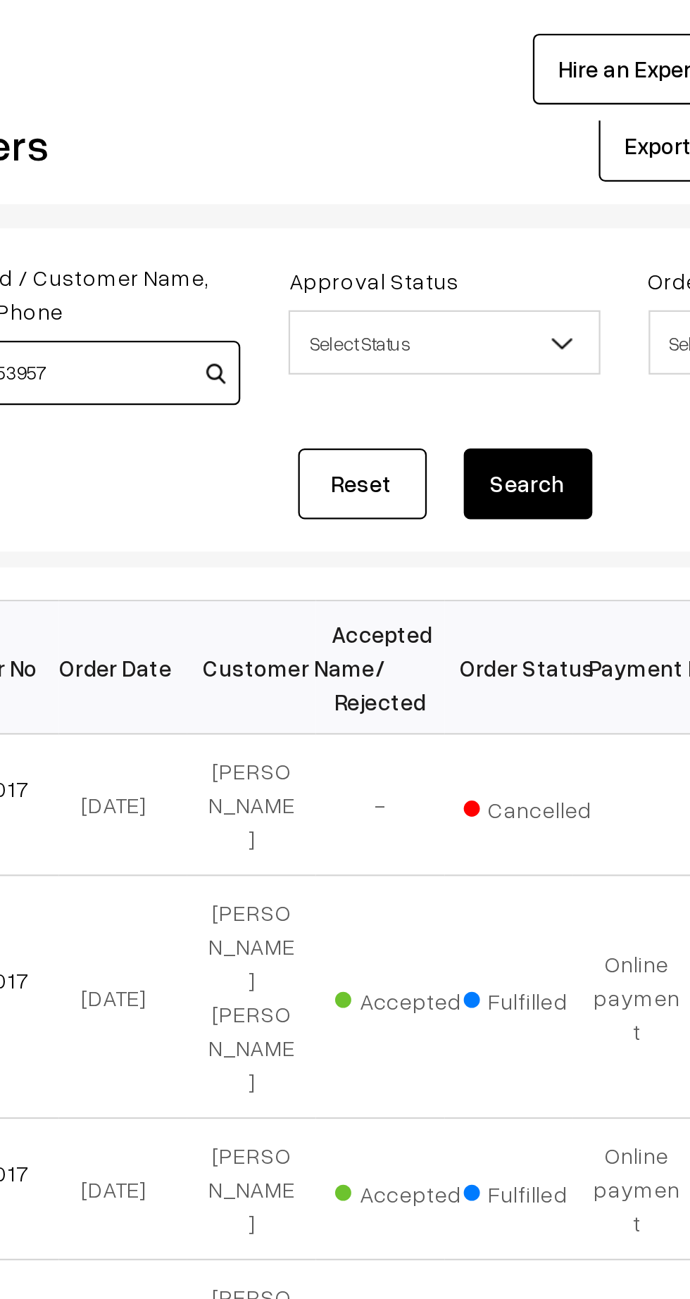
type input "9625753957"
click at [489, 232] on button "Search" at bounding box center [473, 240] width 56 height 31
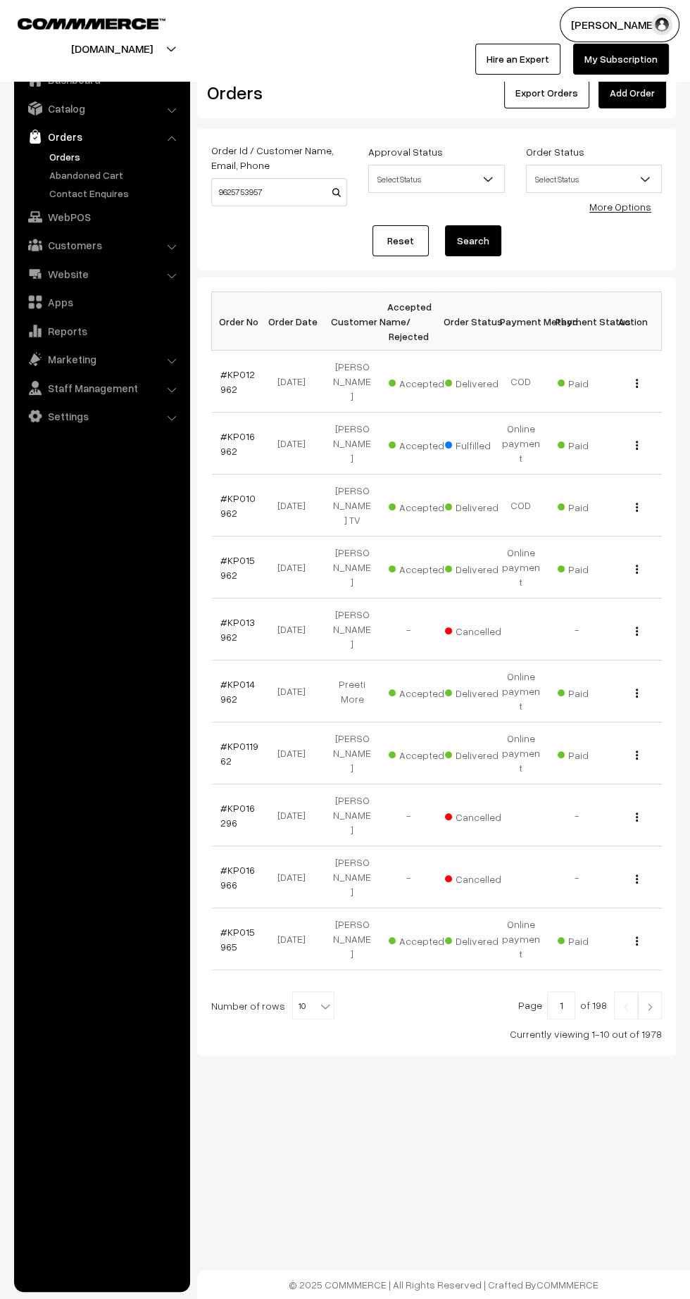
click at [225, 379] on link "#KP012962" at bounding box center [237, 381] width 34 height 27
click at [270, 191] on input "9625753957" at bounding box center [279, 192] width 136 height 28
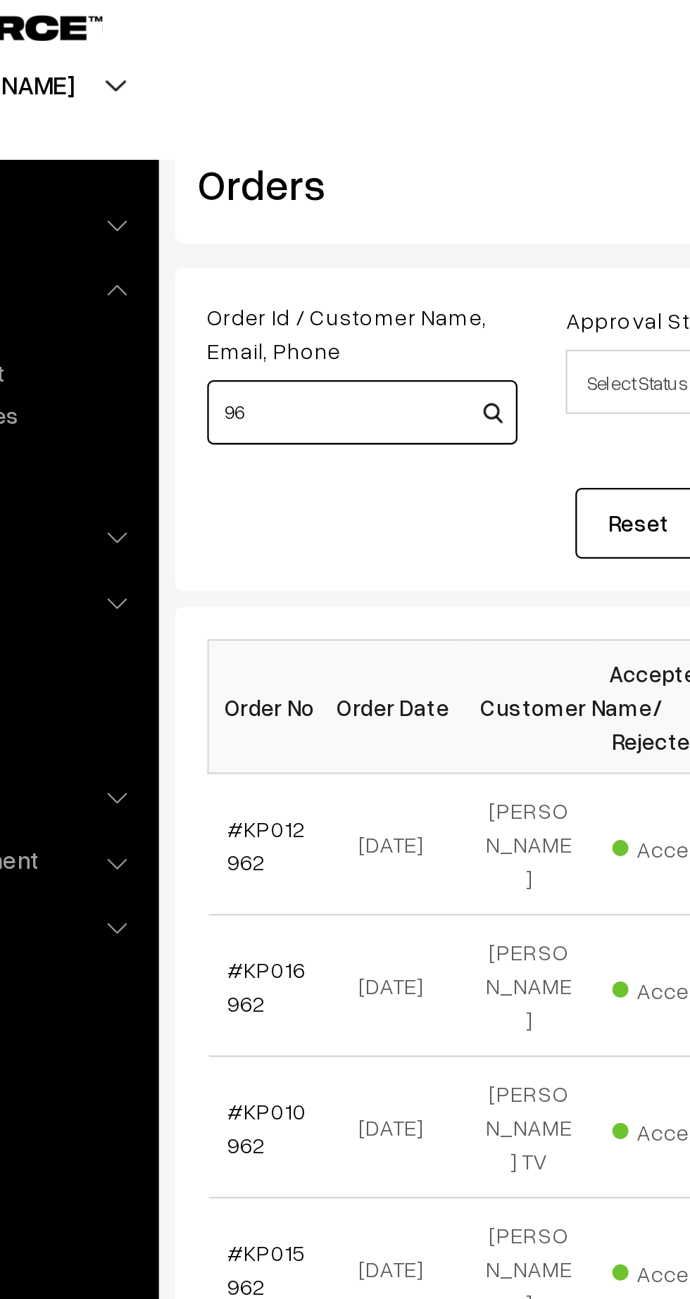
type input "9"
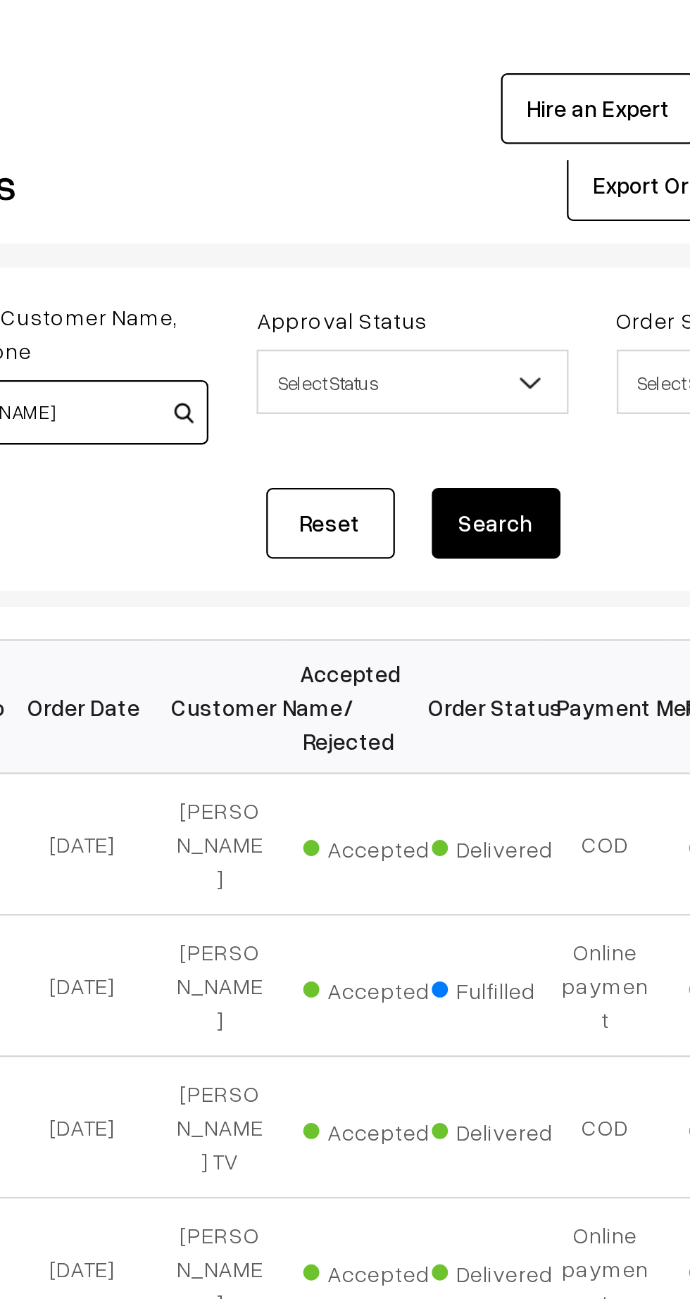
type input "[PERSON_NAME]"
click at [474, 243] on button "Search" at bounding box center [473, 240] width 56 height 31
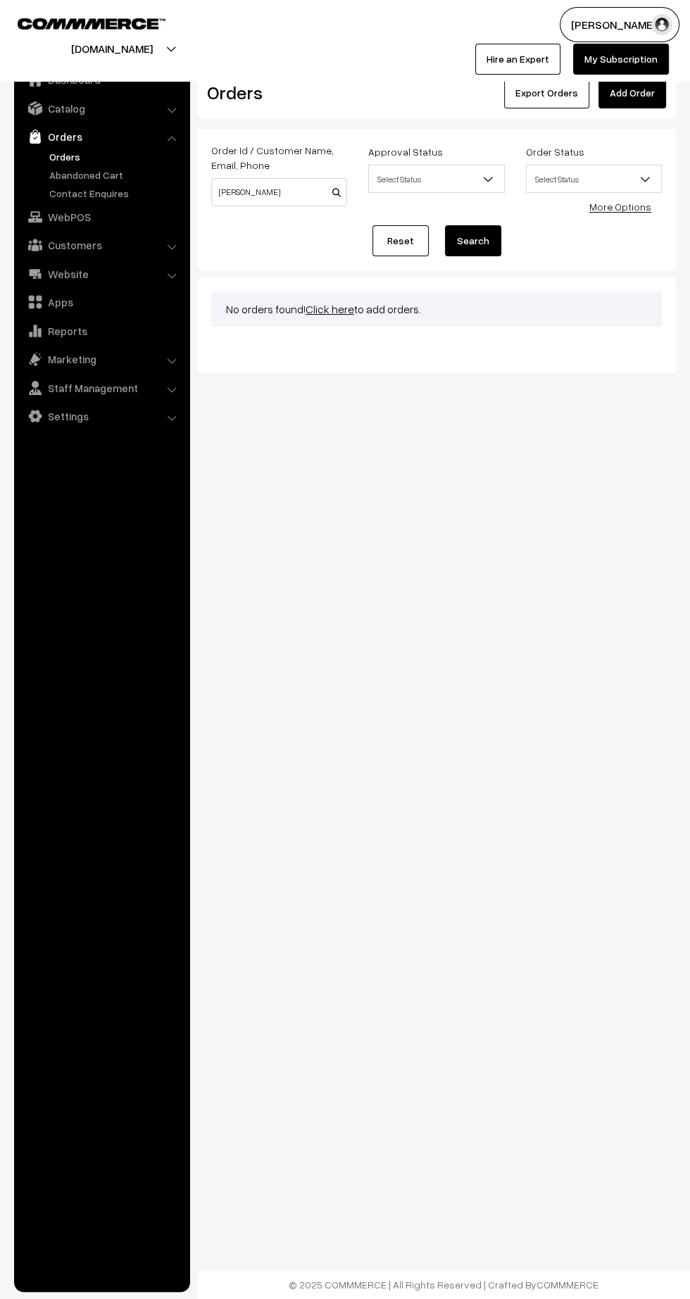
click at [72, 157] on link "Orders" at bounding box center [115, 156] width 139 height 15
